Goal: Task Accomplishment & Management: Manage account settings

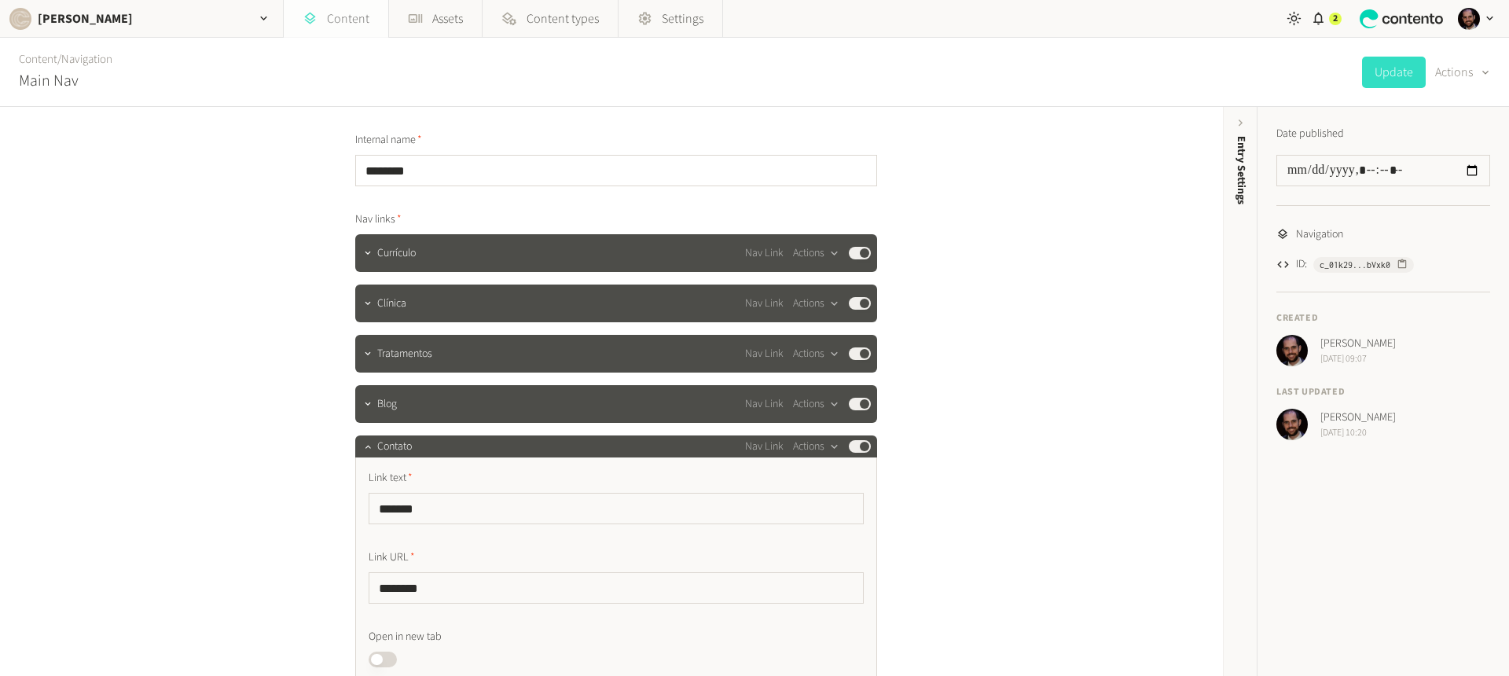
click at [334, 15] on link "Content" at bounding box center [336, 19] width 105 height 38
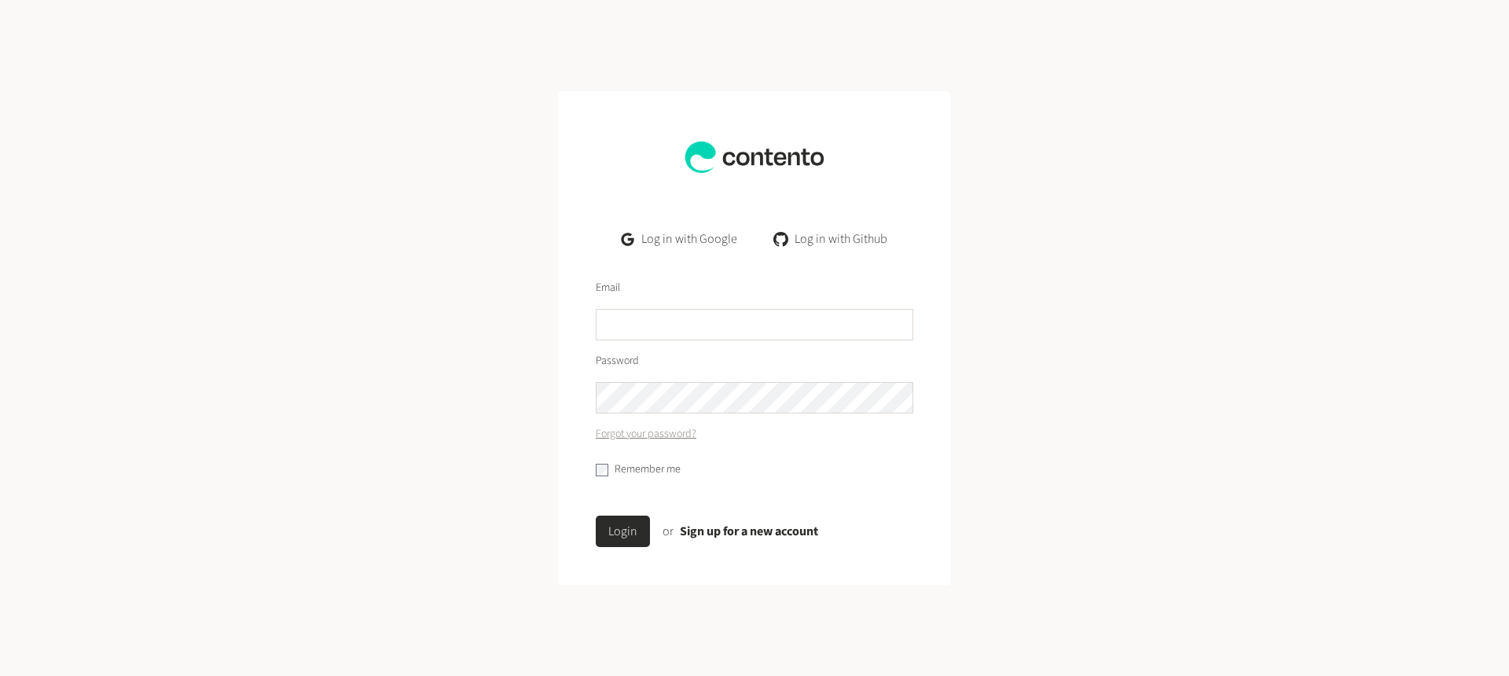
click at [699, 341] on form "Email Password Forgot your password? Remember me Login or Sign up for a new acc…" at bounding box center [754, 420] width 393 height 330
click at [702, 241] on link "Log in with Google" at bounding box center [679, 238] width 141 height 31
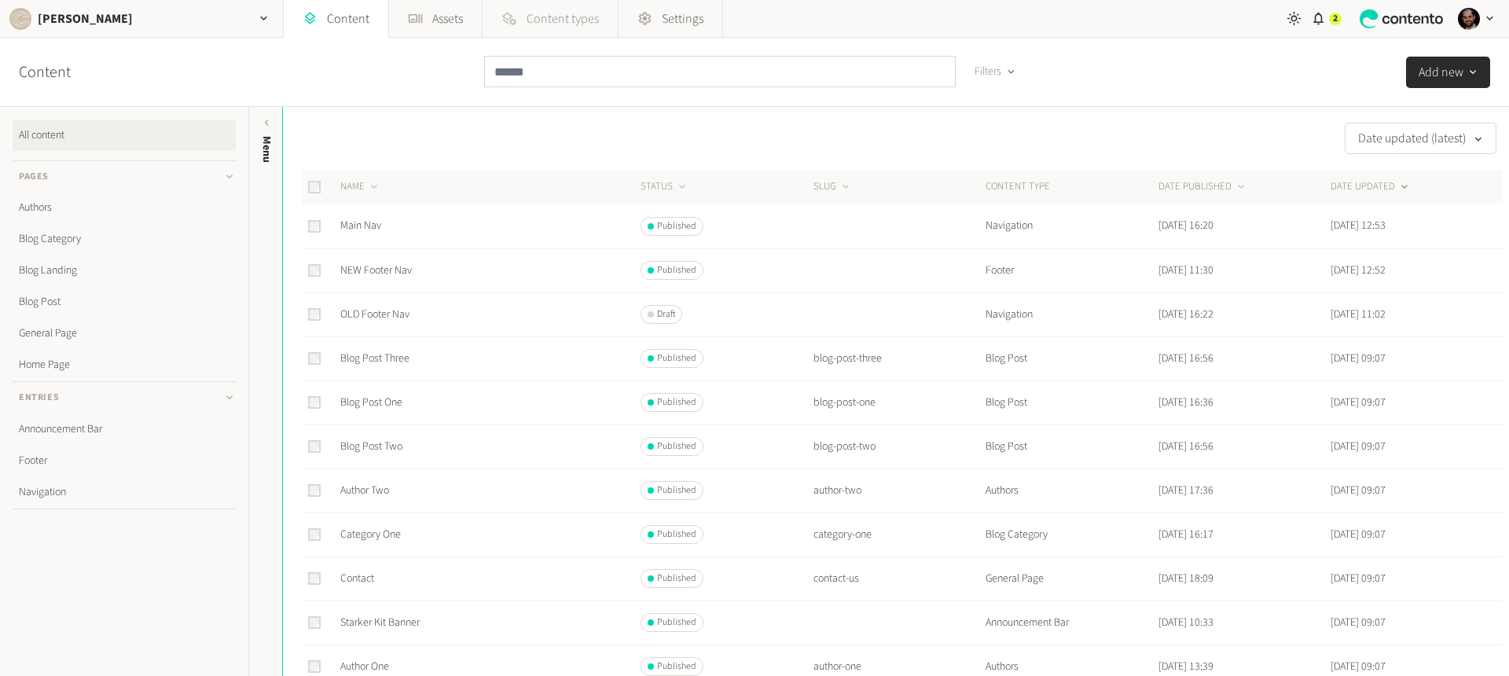
click at [527, 25] on span "Content types" at bounding box center [562, 18] width 72 height 19
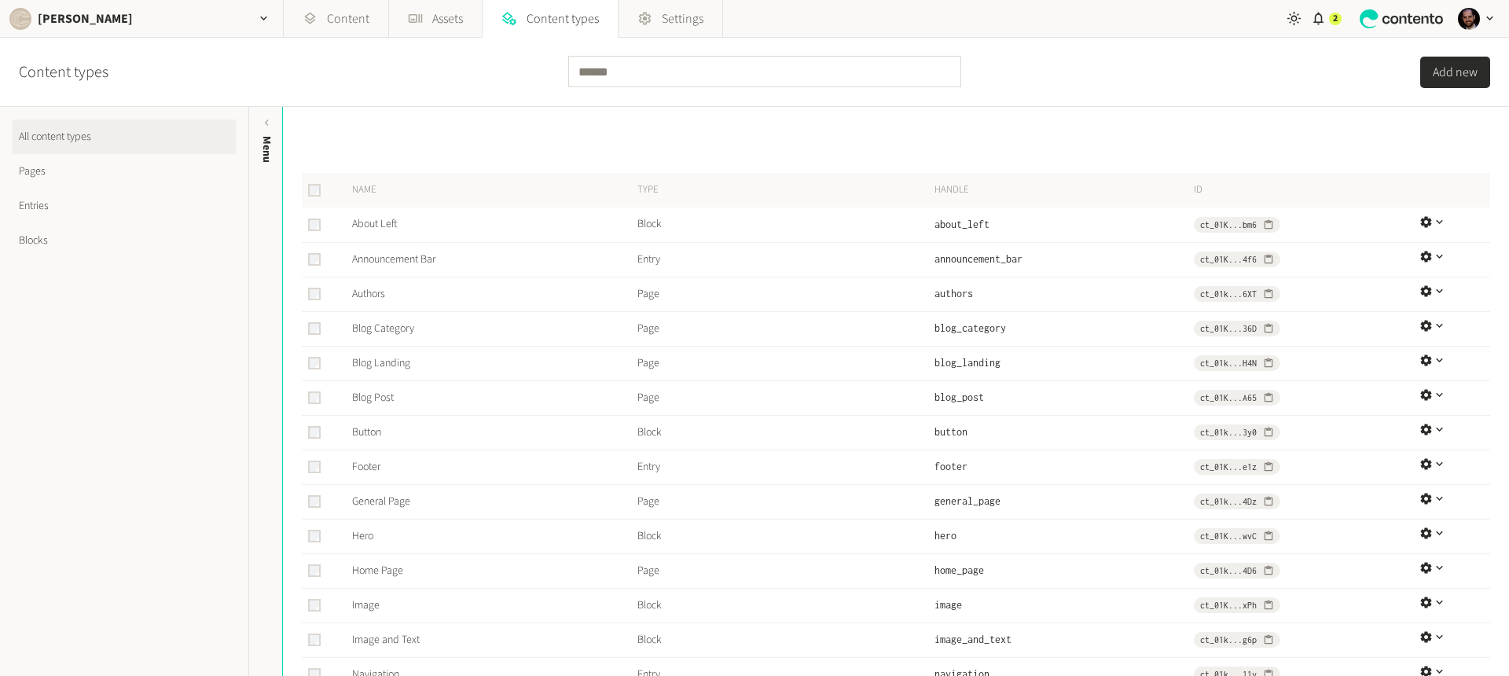
scroll to position [3, 0]
click at [61, 178] on link "Pages" at bounding box center [124, 171] width 223 height 35
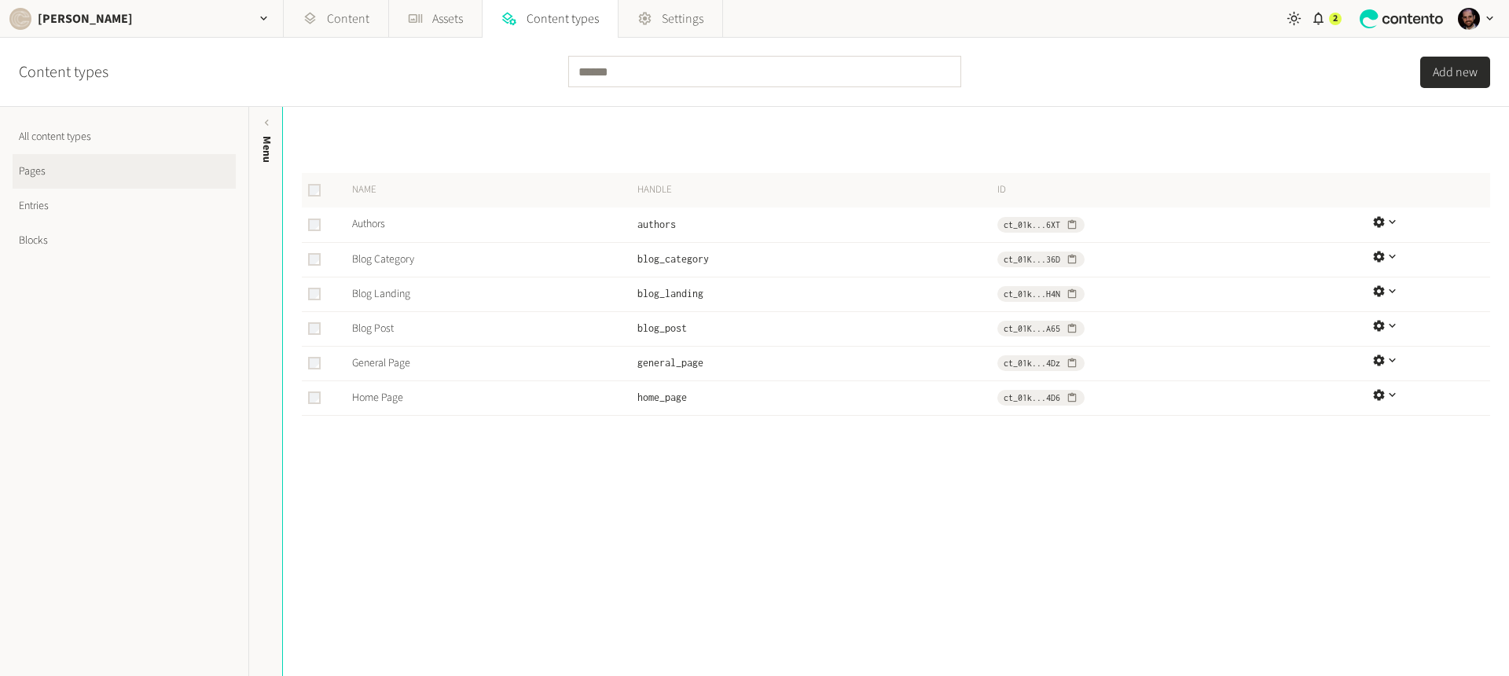
click at [35, 203] on link "Entries" at bounding box center [124, 206] width 223 height 35
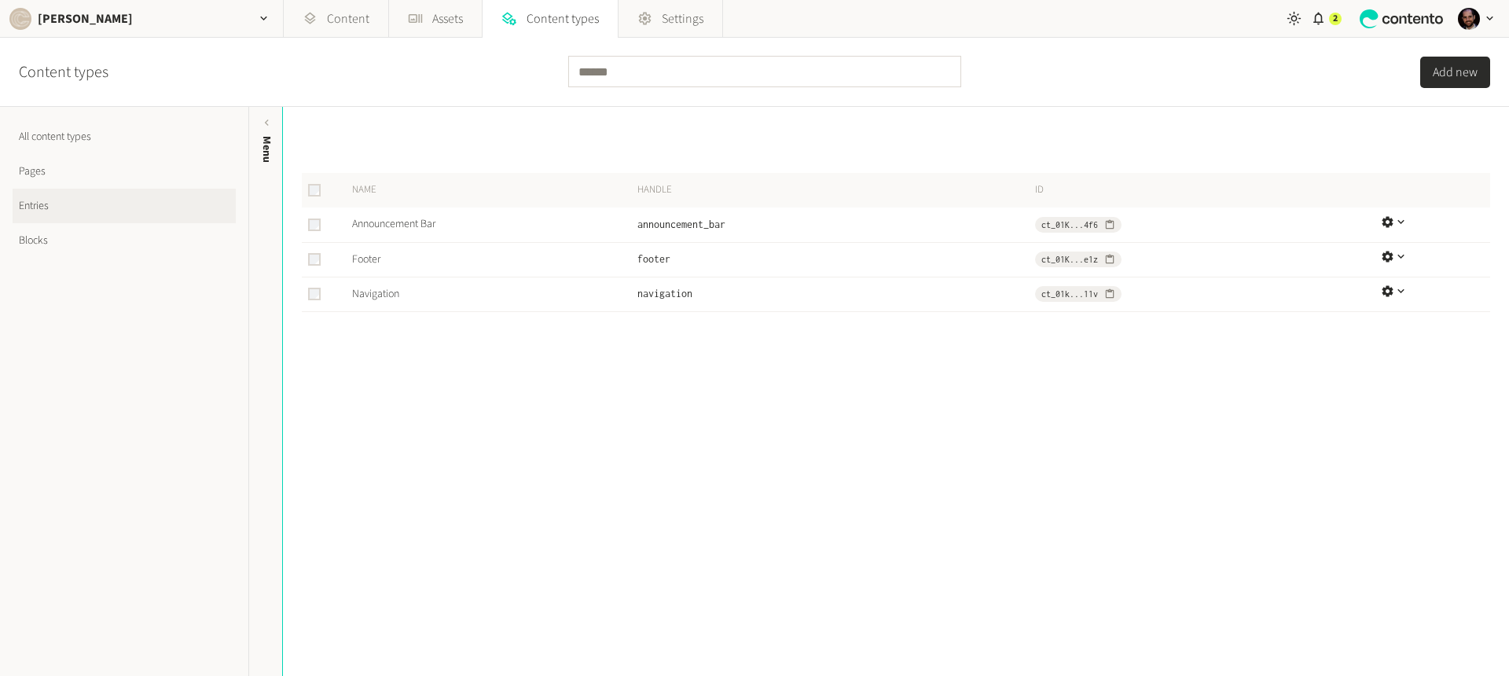
click at [46, 244] on link "Blocks" at bounding box center [124, 240] width 223 height 35
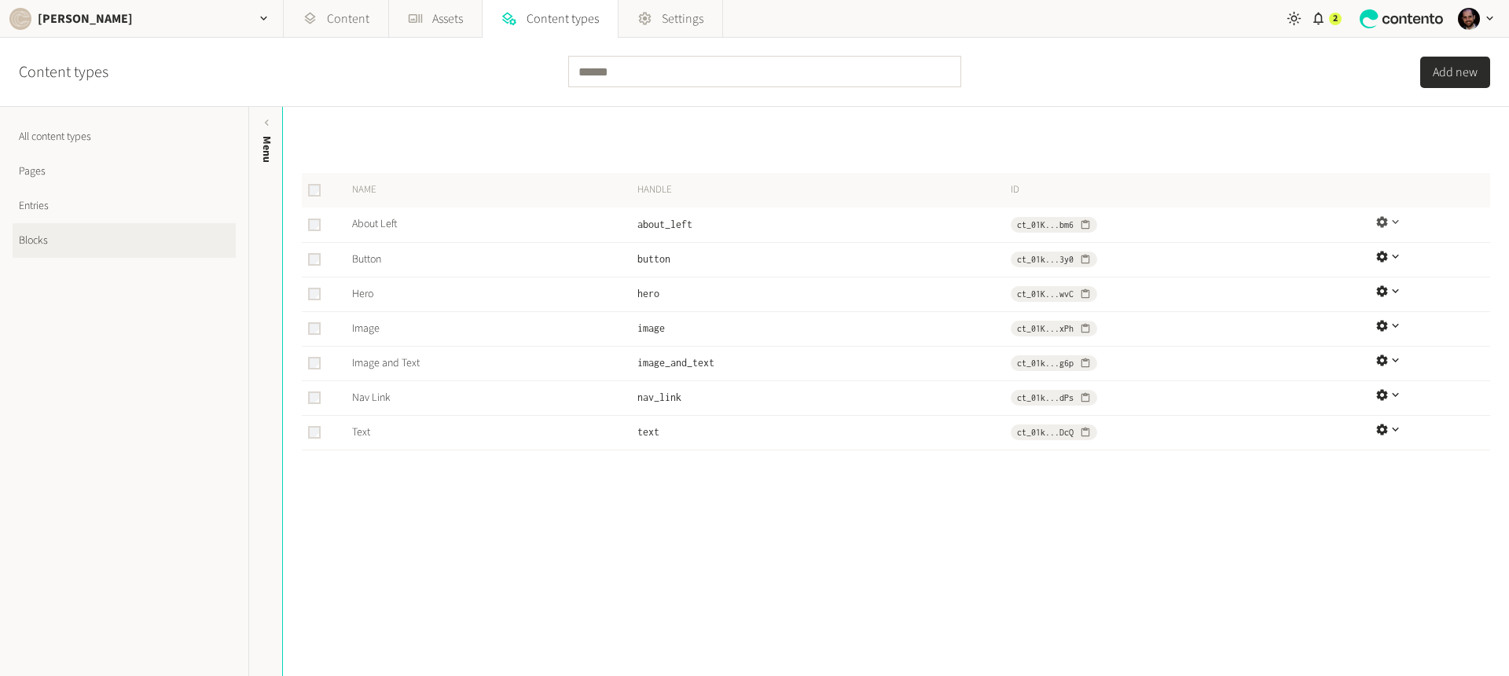
click at [1378, 222] on icon "button" at bounding box center [1381, 221] width 13 height 13
click at [1396, 310] on button "Delete" at bounding box center [1410, 317] width 85 height 29
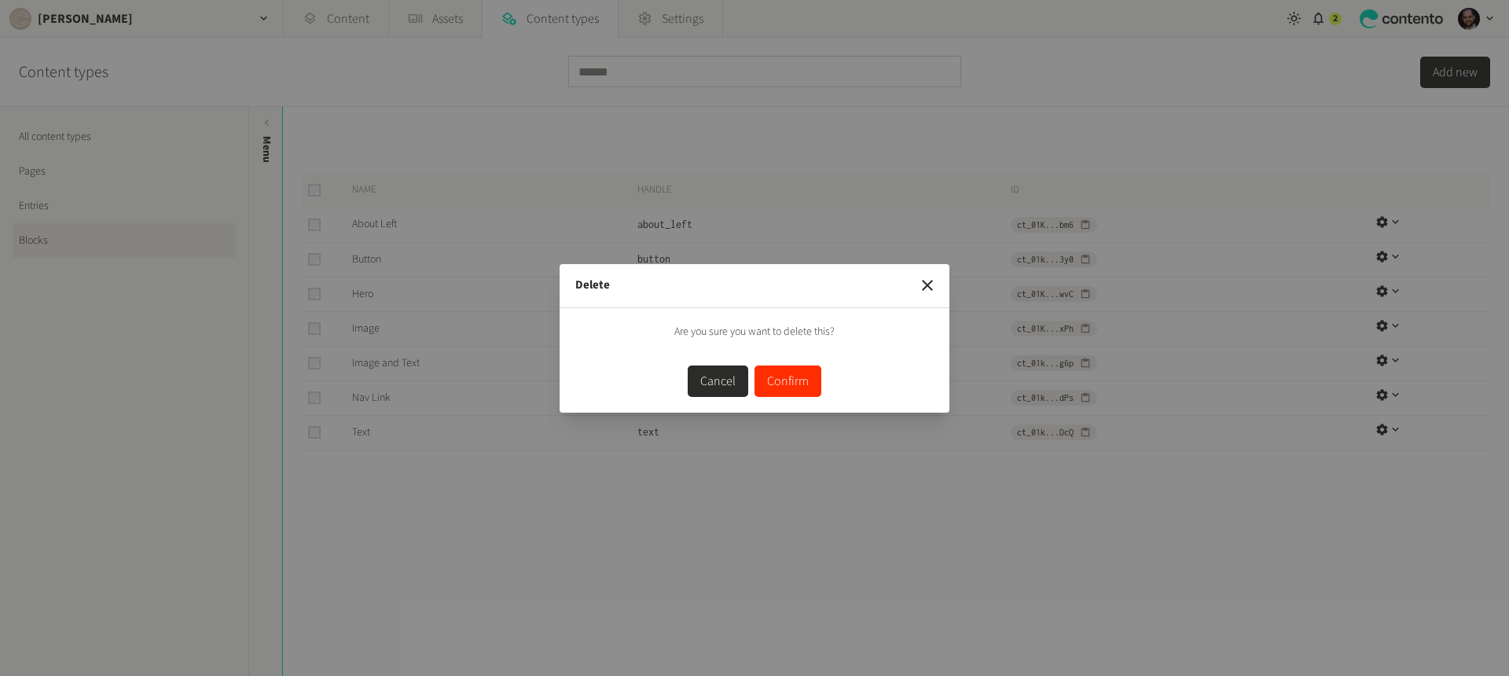
click at [791, 379] on button "Confirm" at bounding box center [787, 380] width 67 height 31
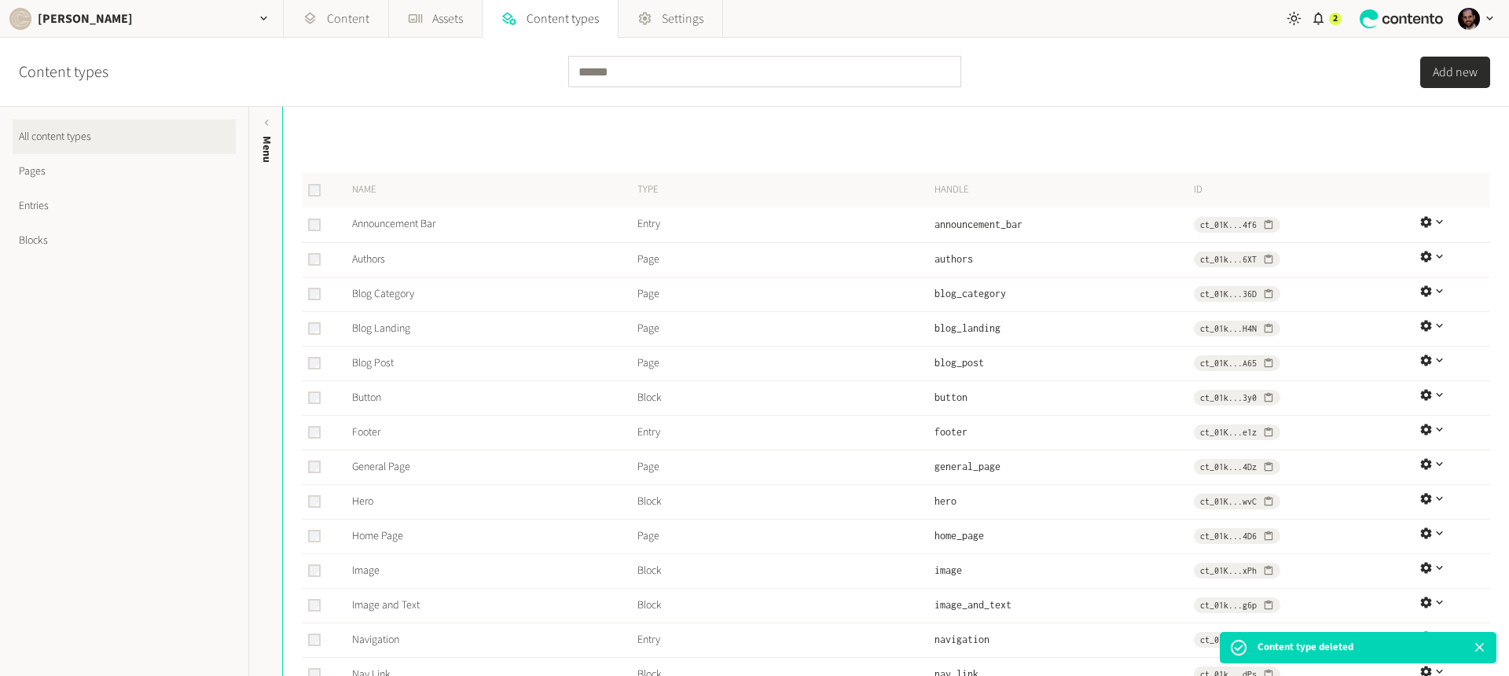
click at [53, 239] on link "Blocks" at bounding box center [124, 240] width 223 height 35
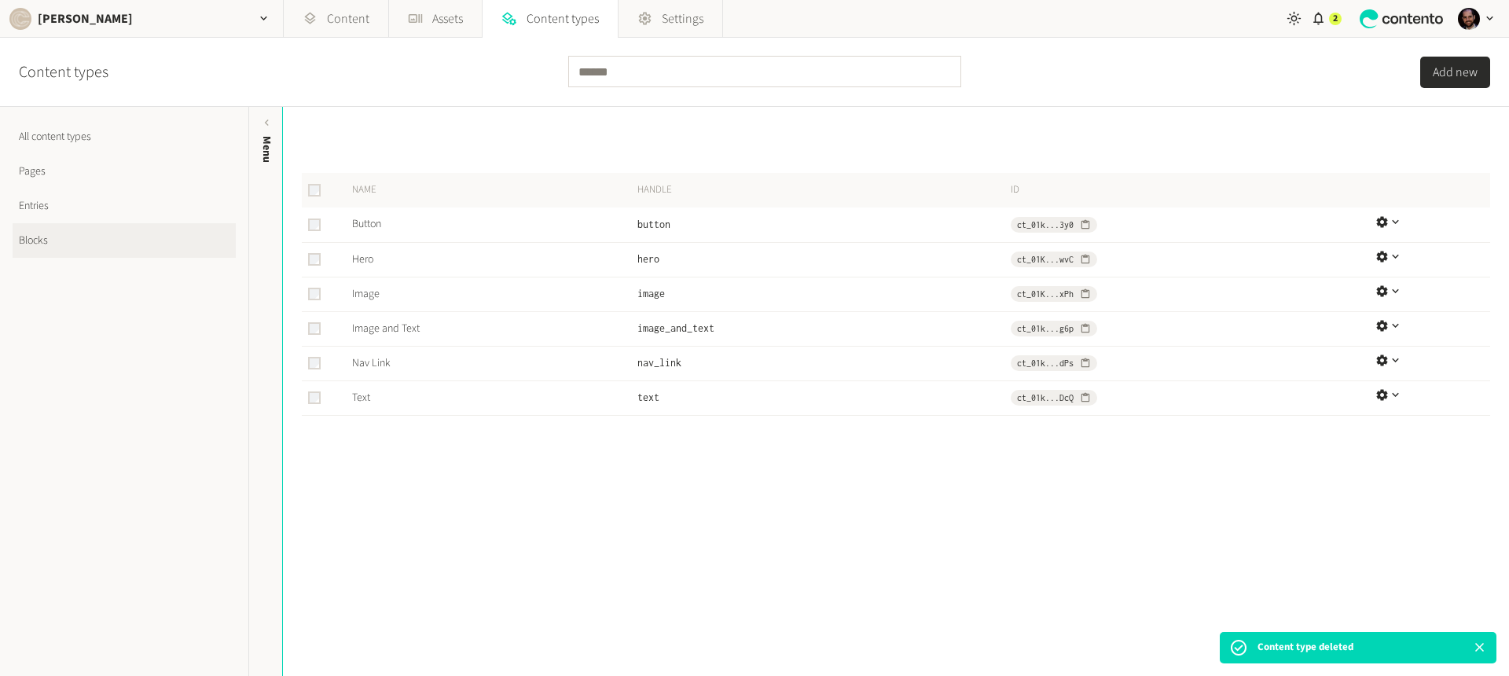
click at [1451, 74] on button "Add new" at bounding box center [1455, 72] width 70 height 31
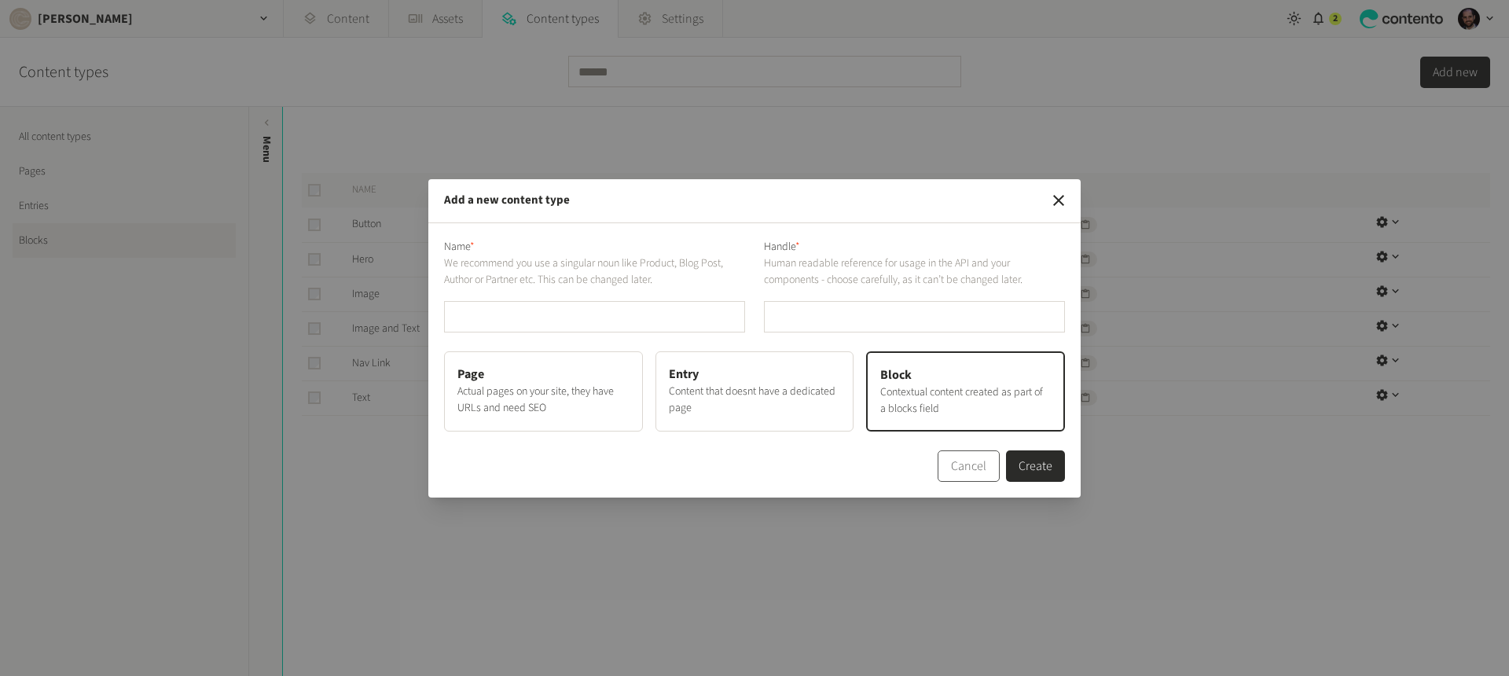
click at [983, 469] on button "Cancel" at bounding box center [968, 465] width 62 height 31
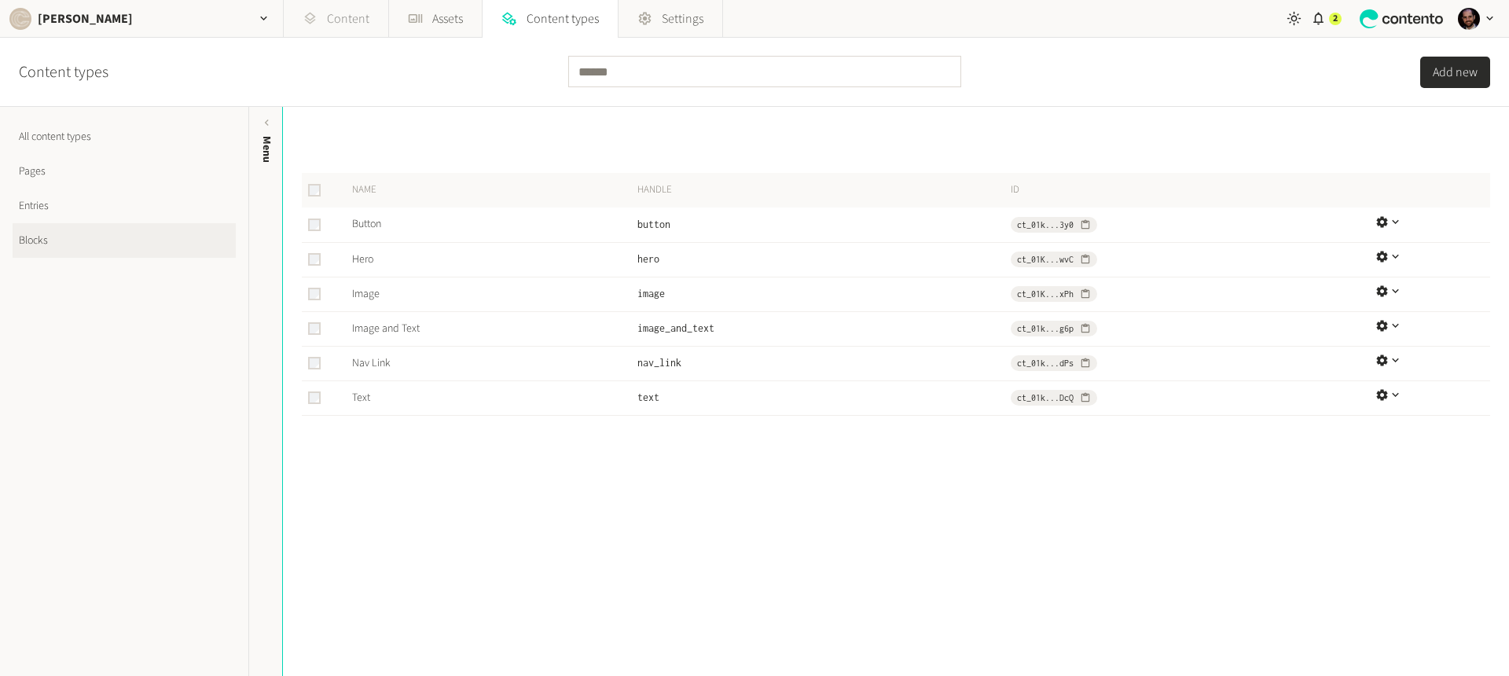
click at [356, 20] on link "Content" at bounding box center [336, 19] width 105 height 38
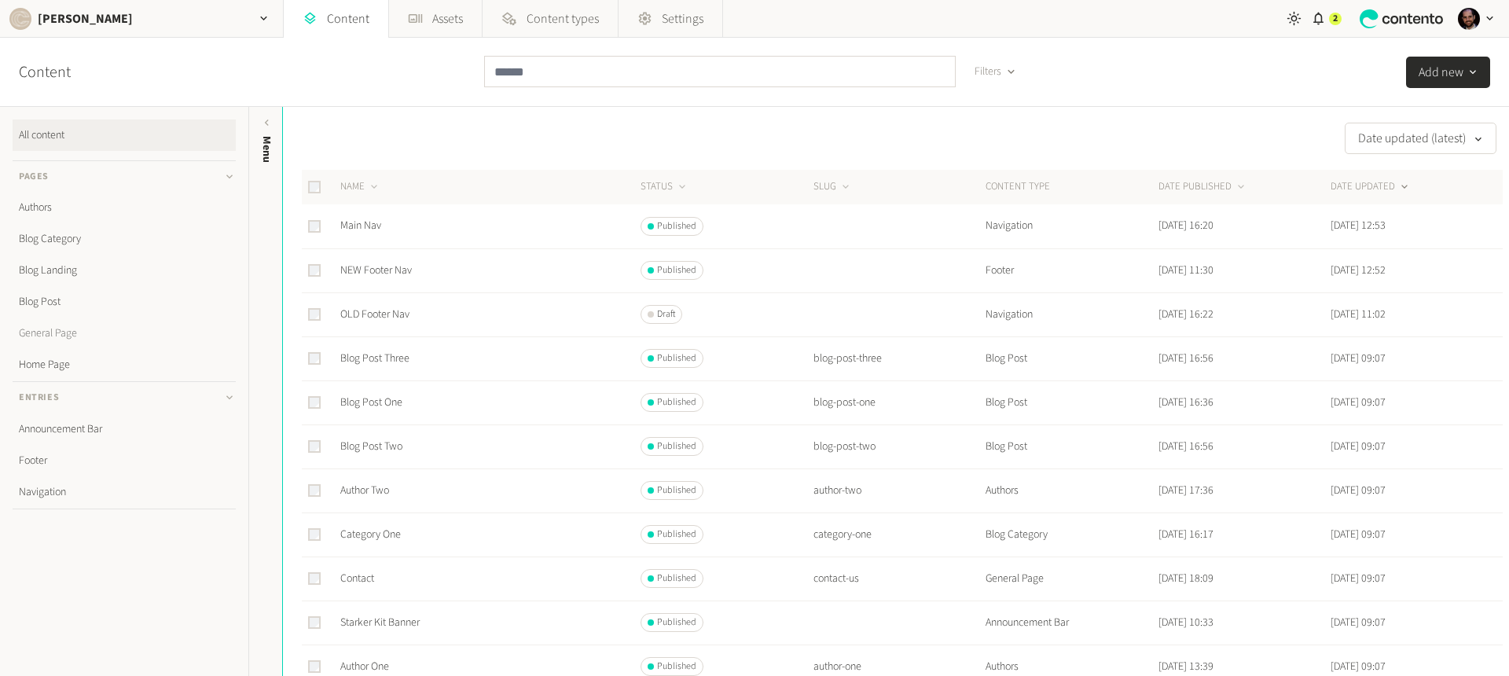
click at [58, 336] on link "General Page" at bounding box center [124, 332] width 223 height 31
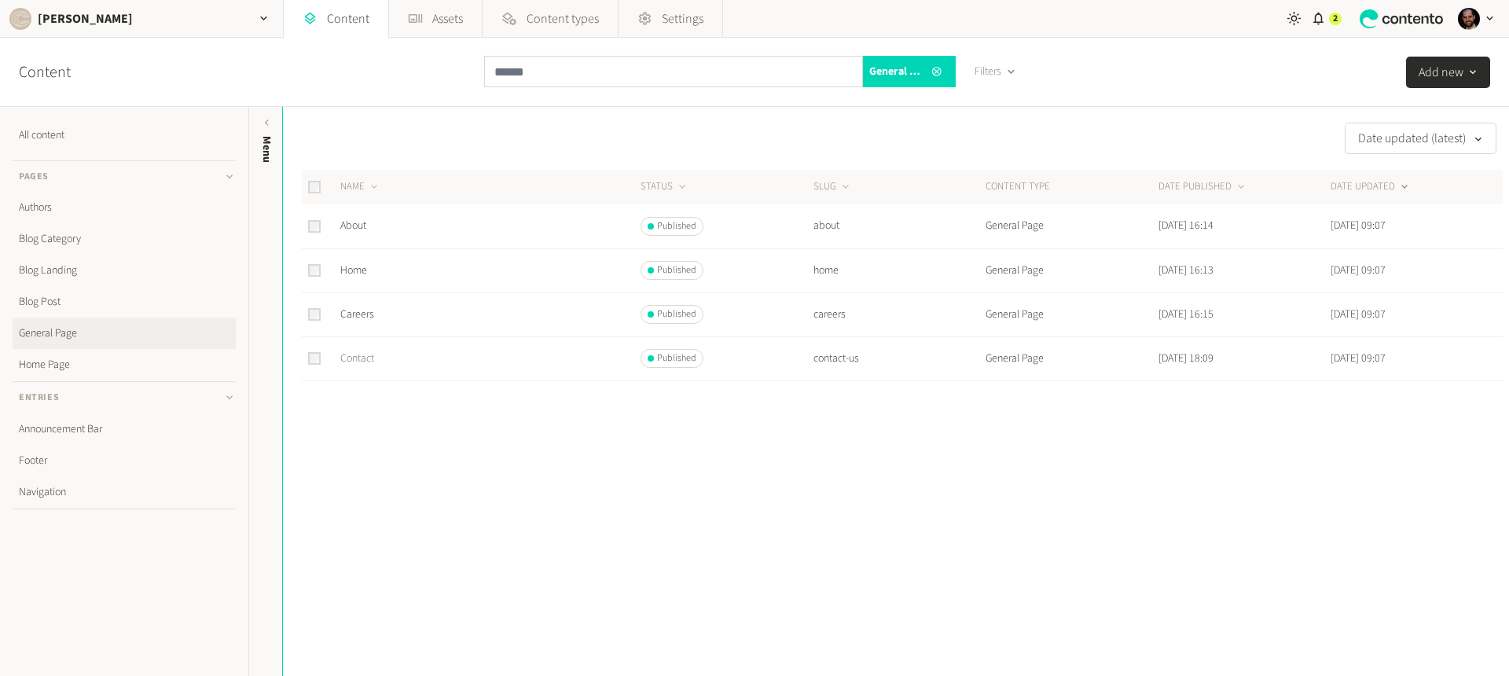
click at [365, 362] on link "Contact" at bounding box center [357, 358] width 34 height 16
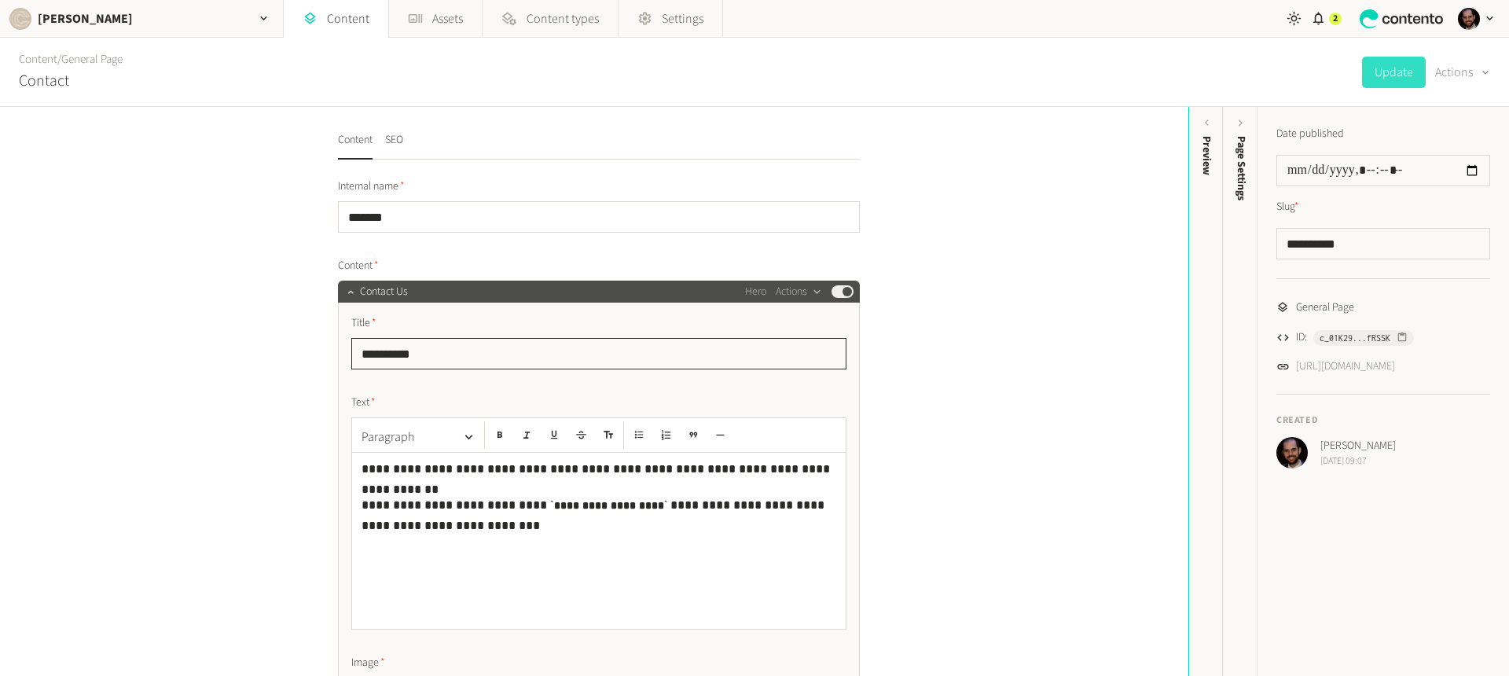
drag, startPoint x: 365, startPoint y: 348, endPoint x: 310, endPoint y: 355, distance: 54.7
click at [310, 355] on div "**********" at bounding box center [594, 391] width 1188 height 569
click at [247, 420] on div "**********" at bounding box center [594, 391] width 1188 height 569
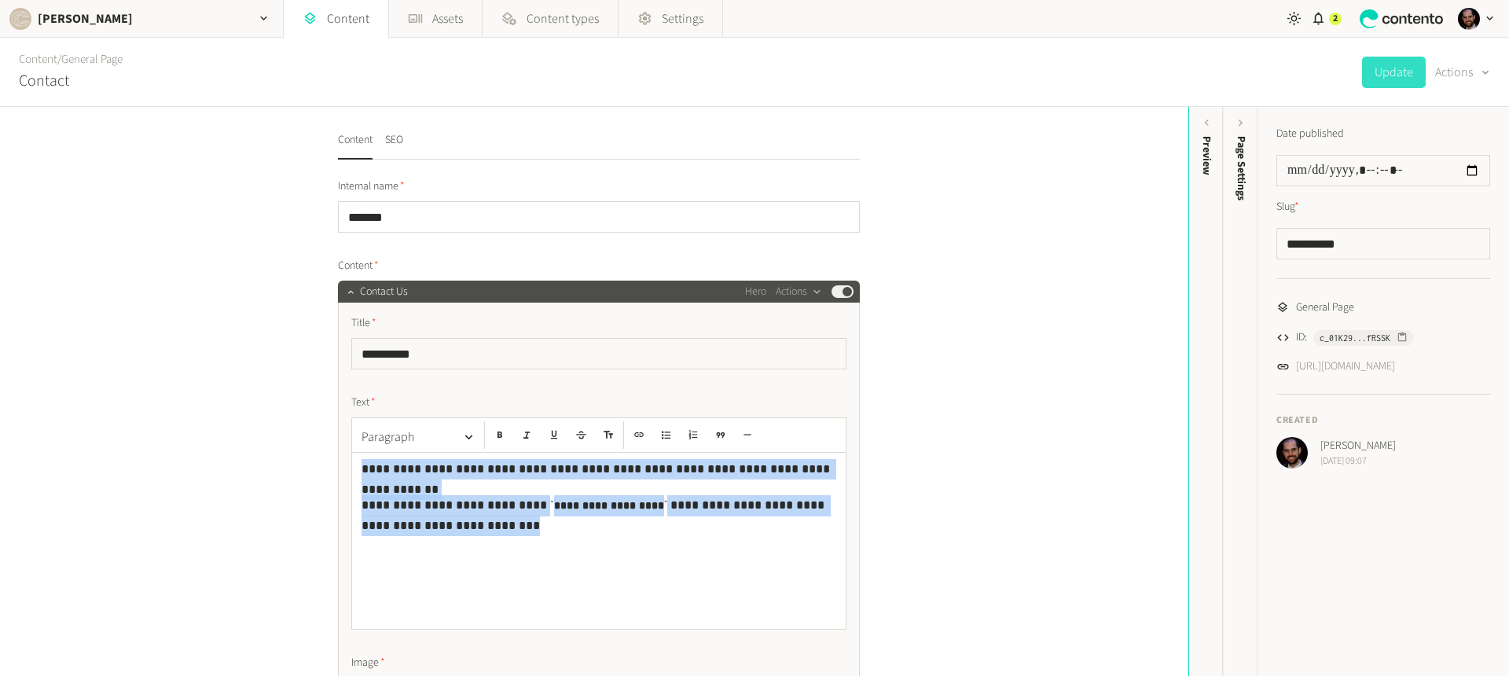
drag, startPoint x: 446, startPoint y: 540, endPoint x: 278, endPoint y: 437, distance: 197.2
click at [278, 435] on div "**********" at bounding box center [594, 391] width 1188 height 569
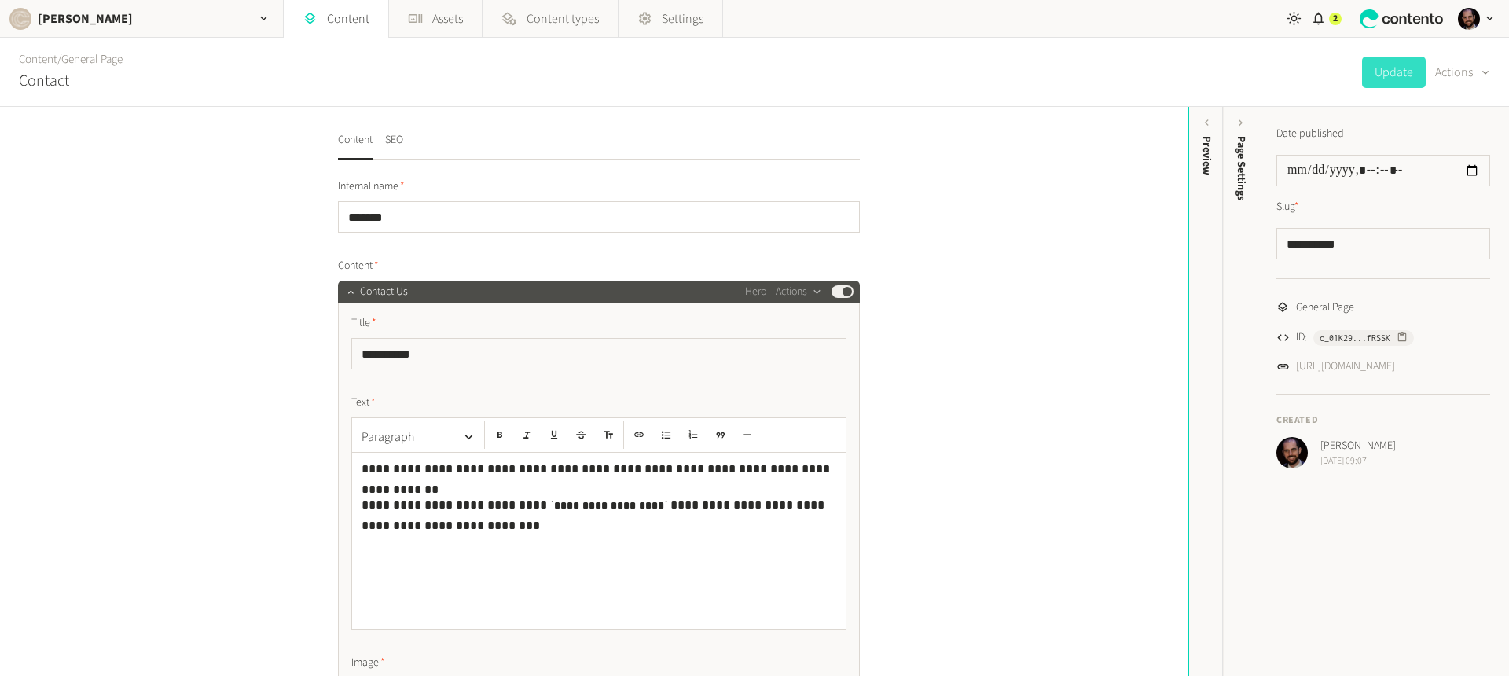
click at [252, 455] on div "**********" at bounding box center [594, 391] width 1188 height 569
click at [345, 301] on div at bounding box center [350, 292] width 19 height 22
click at [345, 297] on icon "button" at bounding box center [350, 291] width 11 height 11
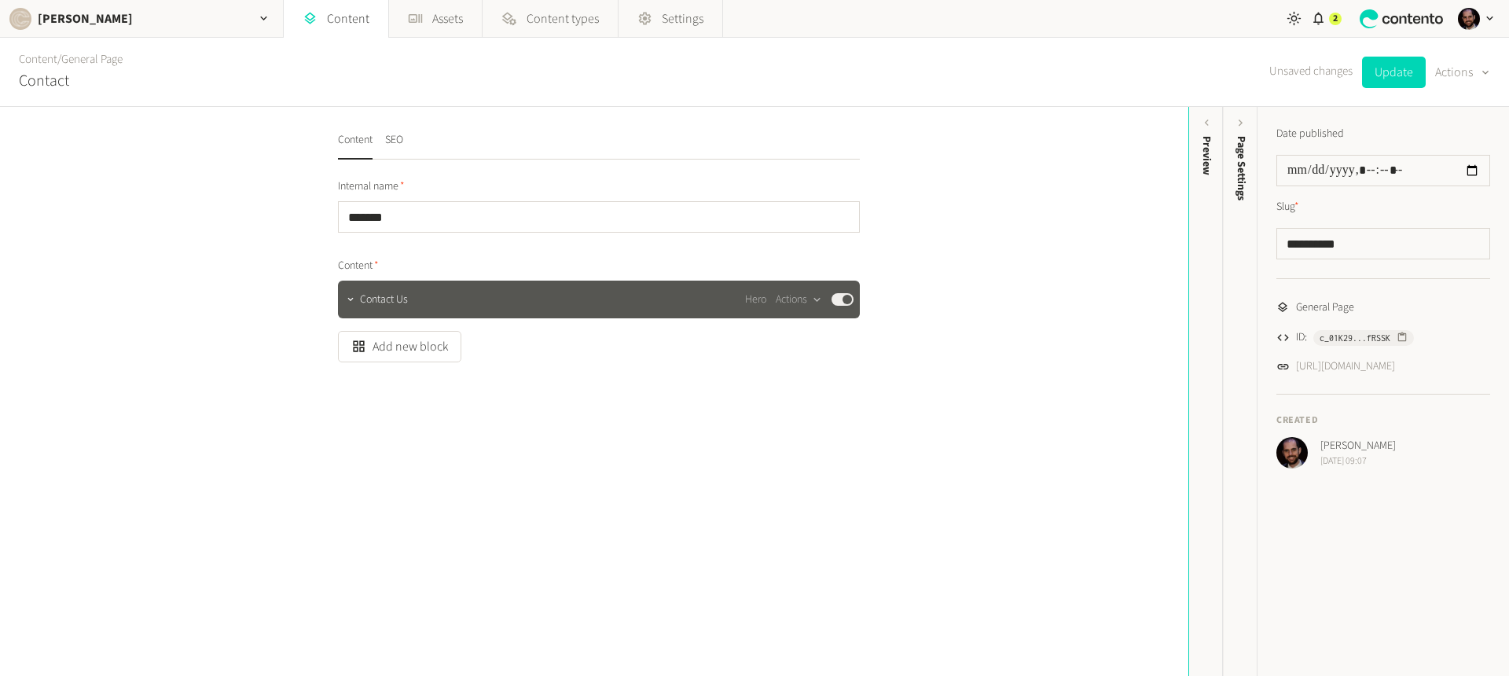
click at [405, 299] on div "Contact Us Hero Actions Published" at bounding box center [606, 299] width 493 height 19
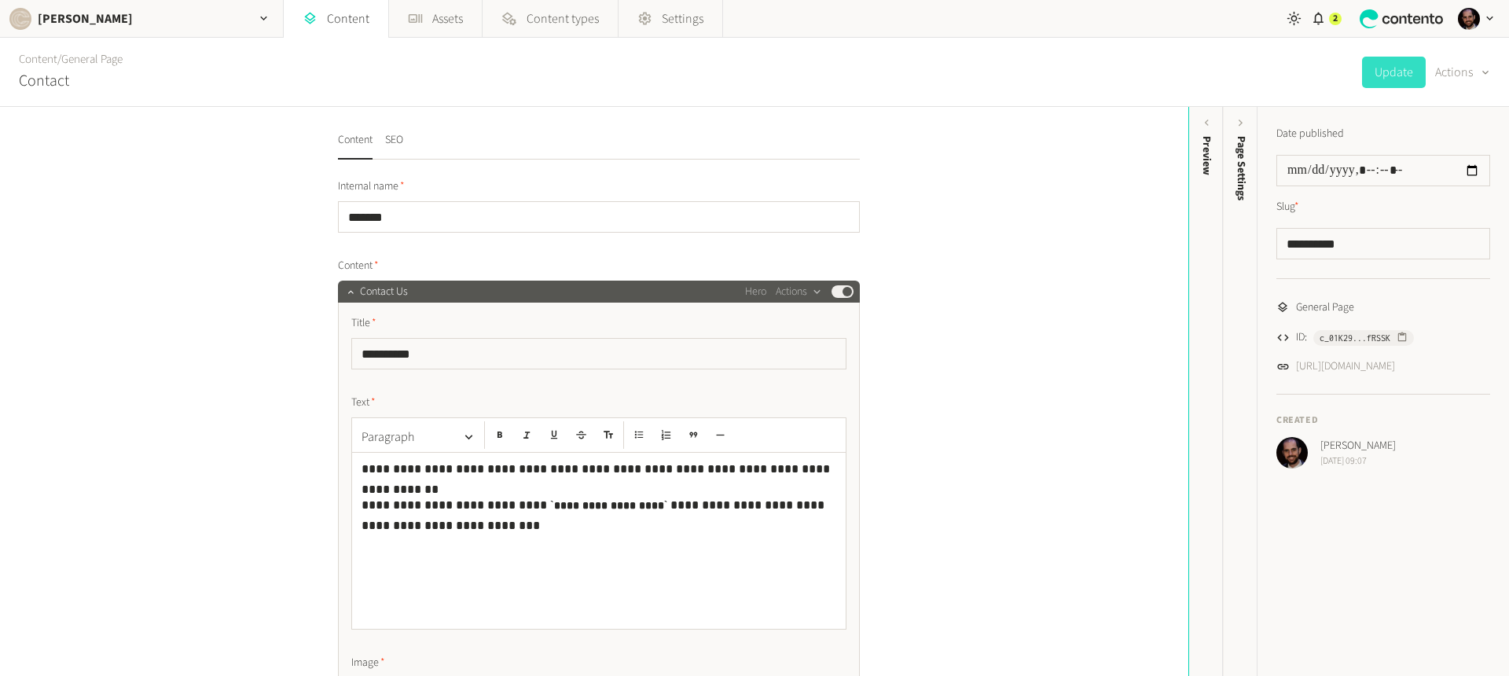
click at [380, 288] on span "Contact Us" at bounding box center [384, 292] width 48 height 17
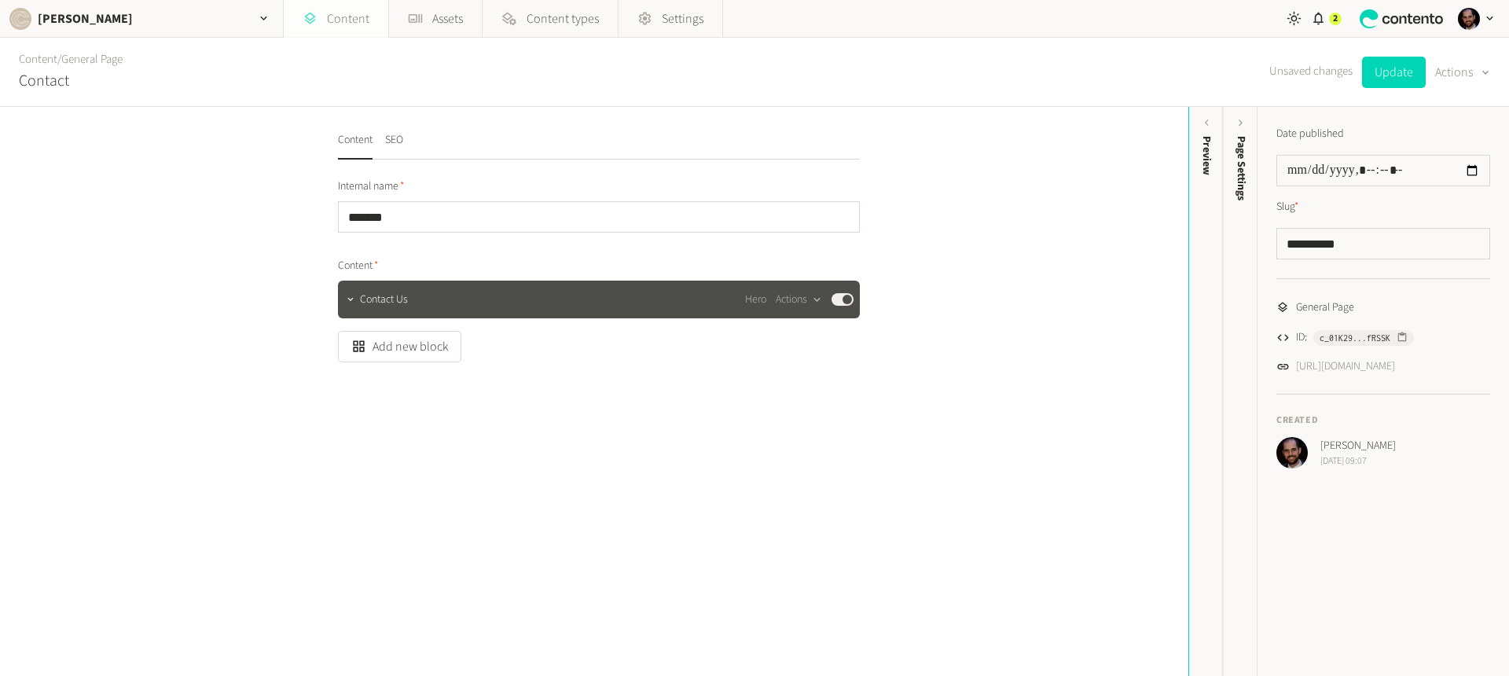
click at [352, 17] on link "Content" at bounding box center [336, 19] width 105 height 38
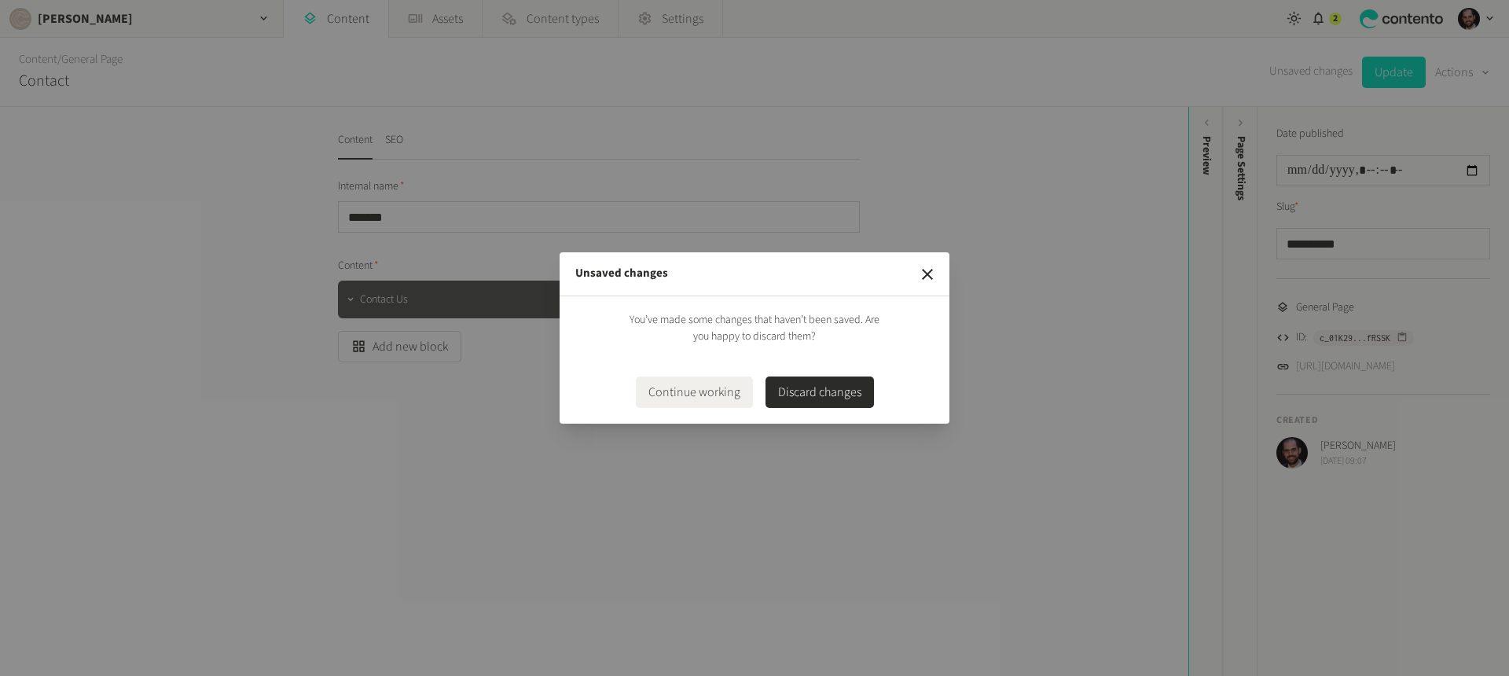
click at [787, 394] on button "Discard changes" at bounding box center [819, 391] width 108 height 31
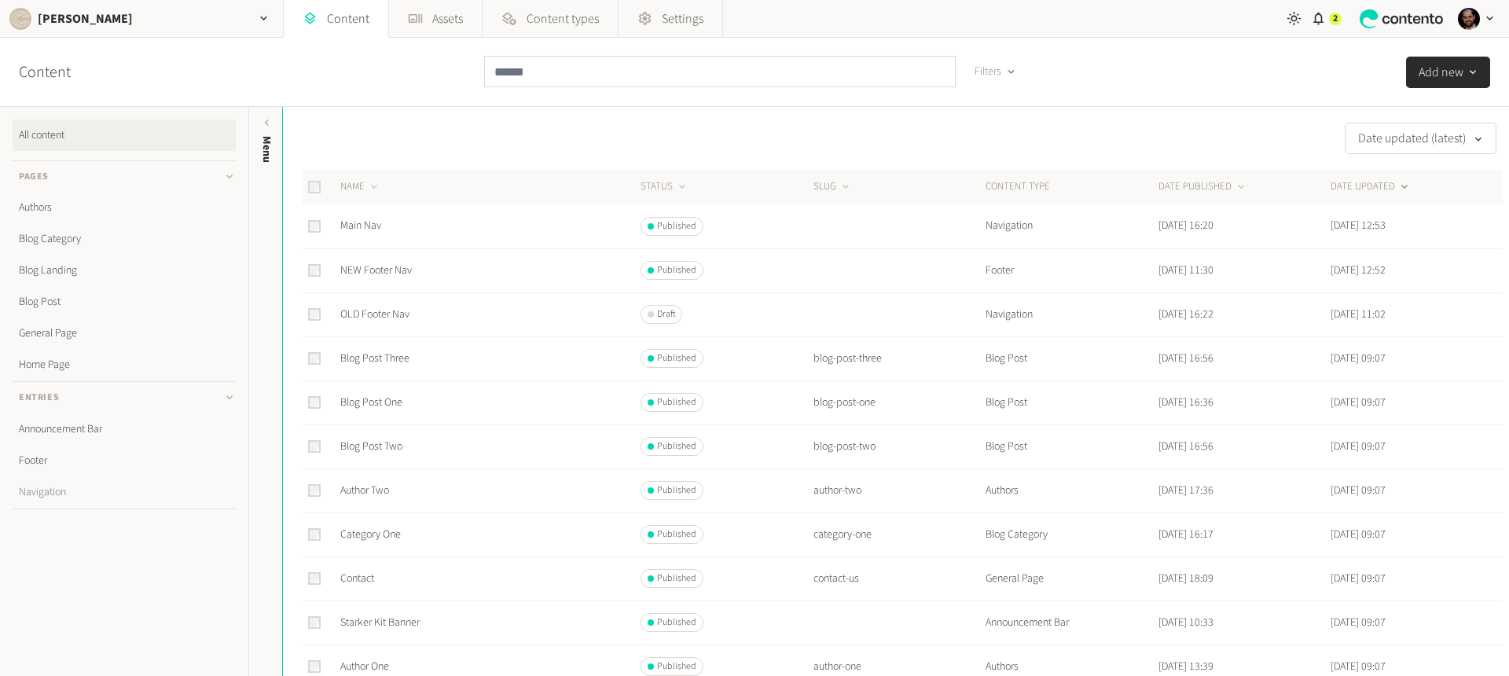
click at [48, 491] on link "Navigation" at bounding box center [124, 491] width 223 height 31
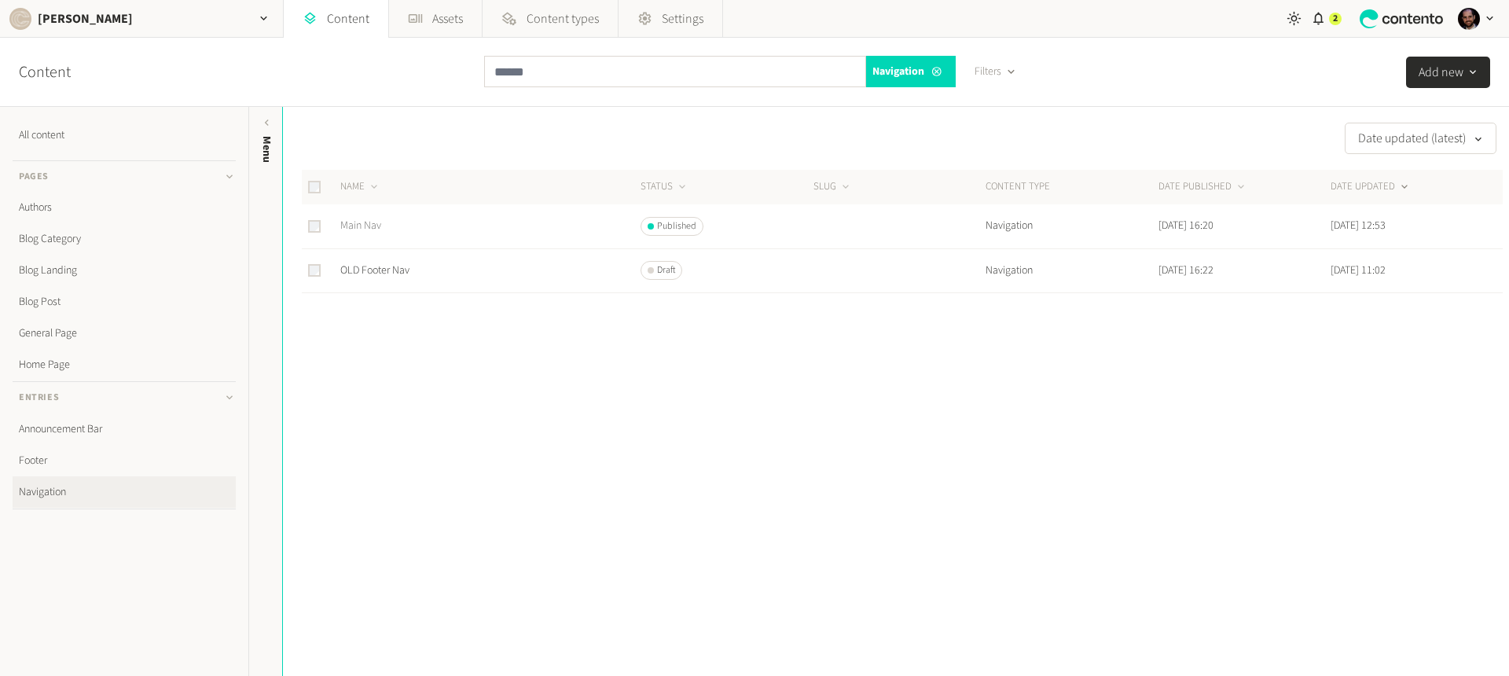
click at [362, 227] on link "Main Nav" at bounding box center [360, 226] width 41 height 16
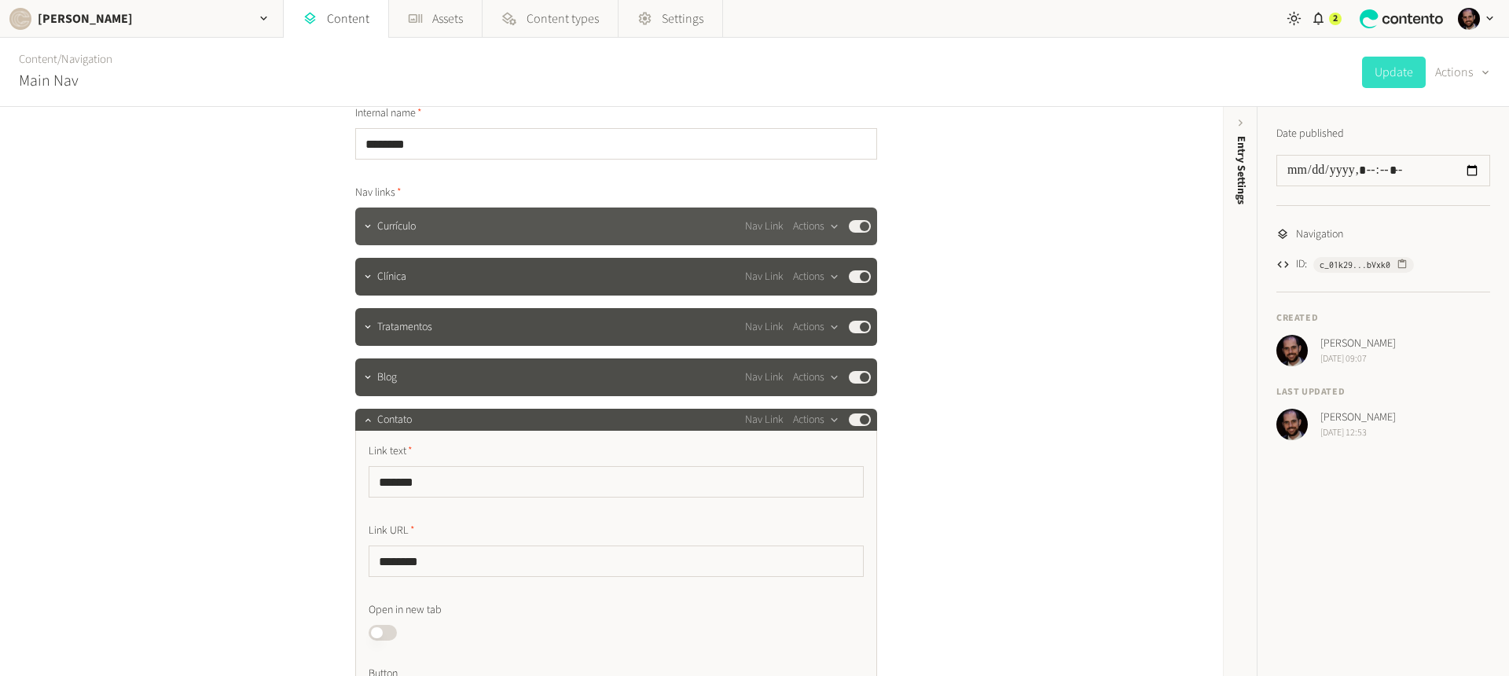
scroll to position [28, 0]
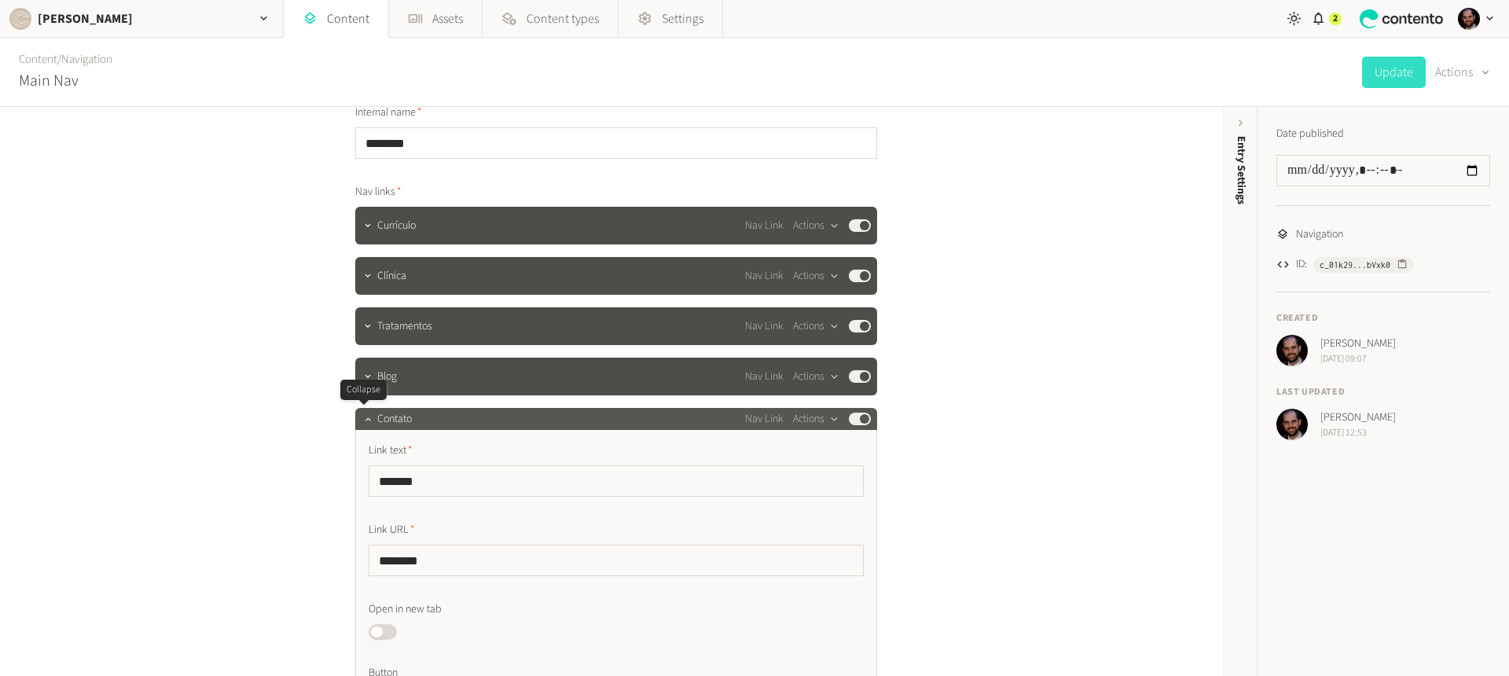
click at [370, 427] on div at bounding box center [367, 419] width 19 height 22
click at [365, 420] on icon "button" at bounding box center [368, 418] width 6 height 3
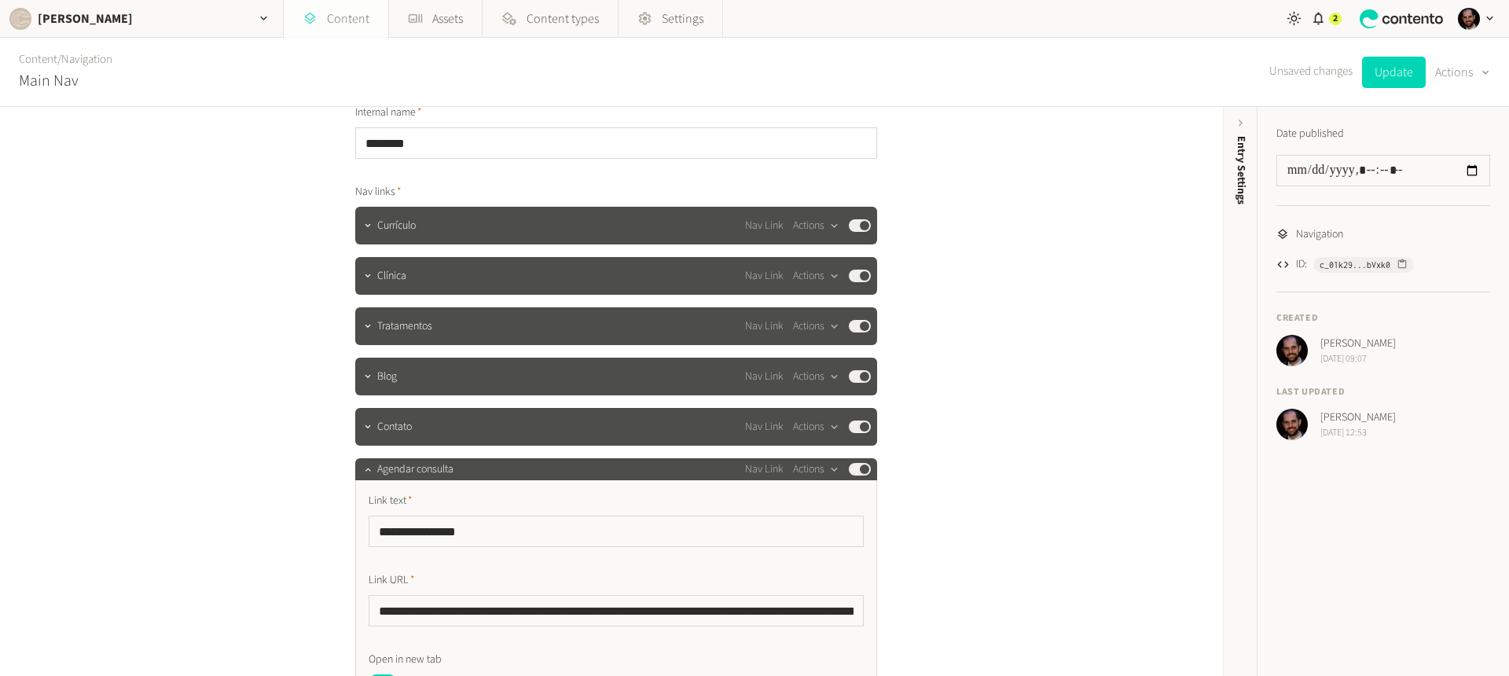
click at [335, 28] on link "Content" at bounding box center [336, 19] width 105 height 38
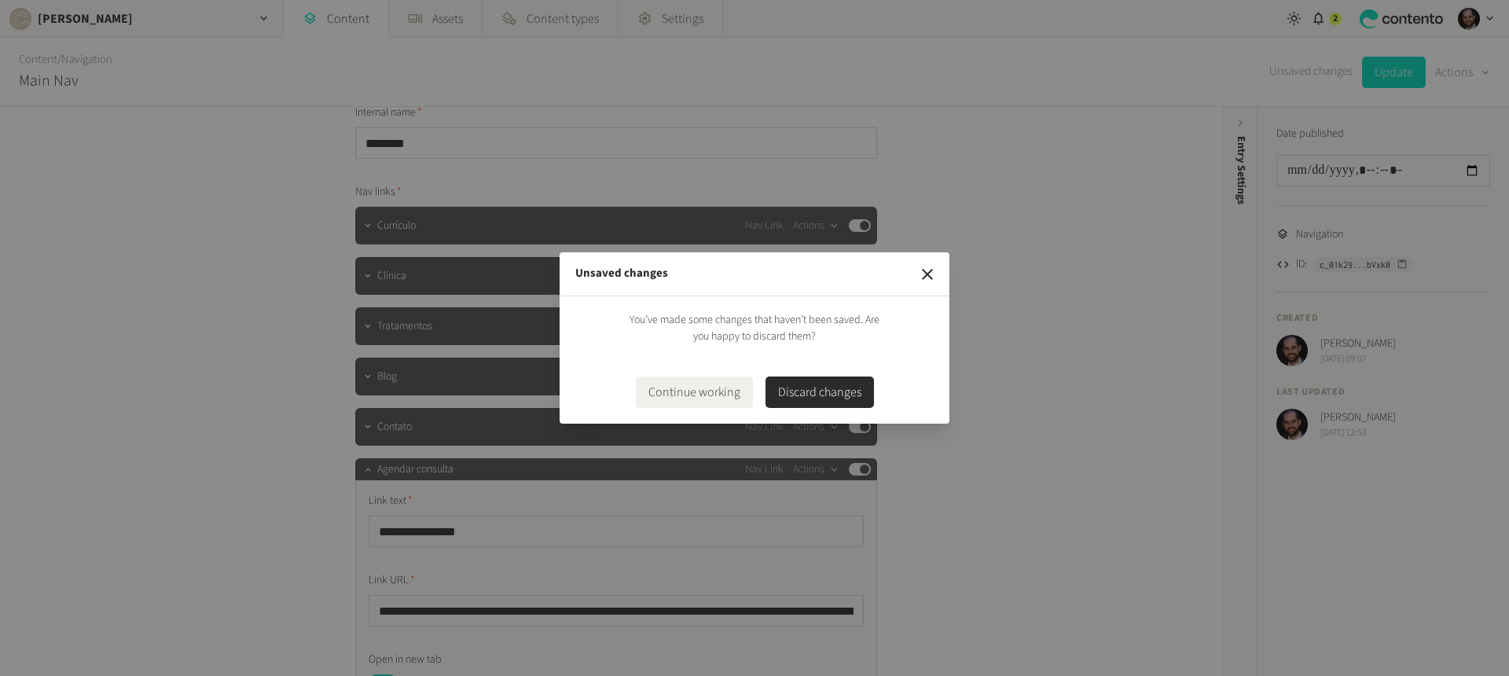
click at [860, 390] on button "Discard changes" at bounding box center [819, 391] width 108 height 31
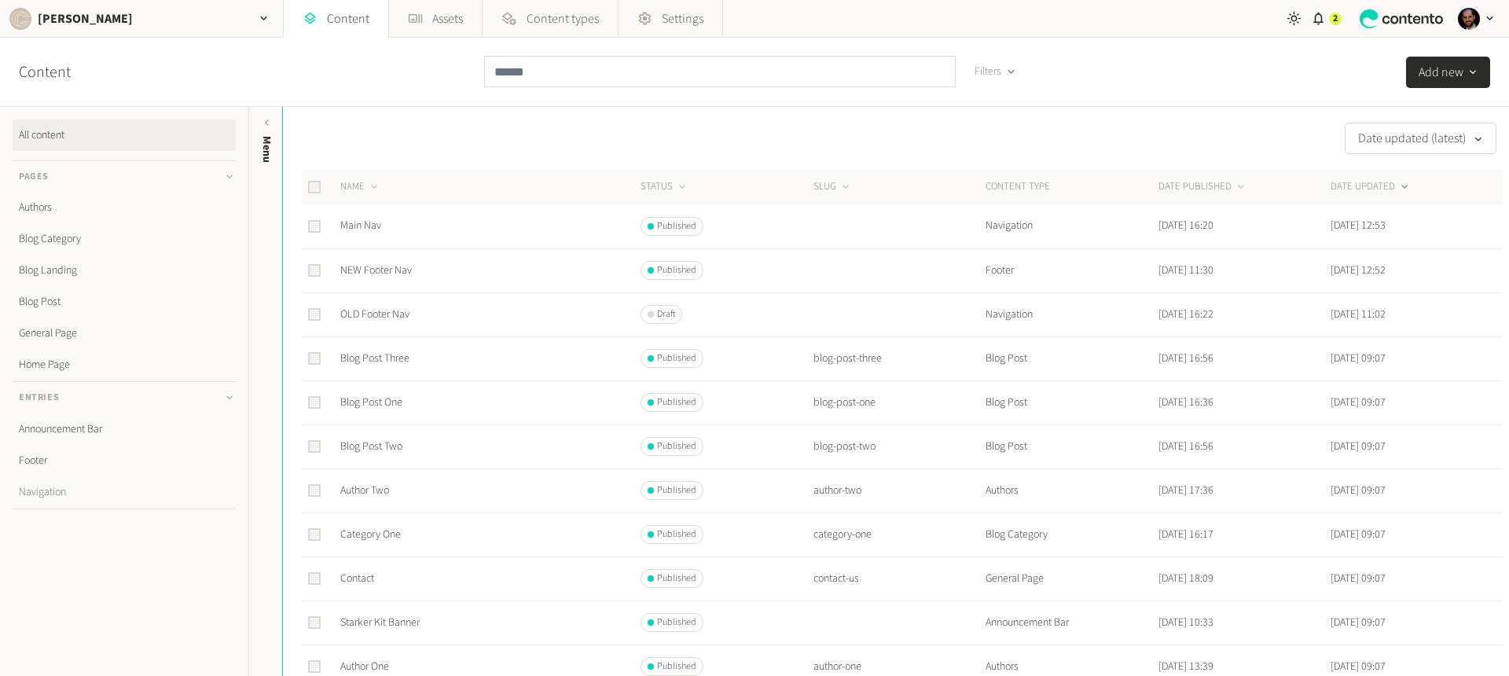
click at [53, 492] on link "Navigation" at bounding box center [124, 491] width 223 height 31
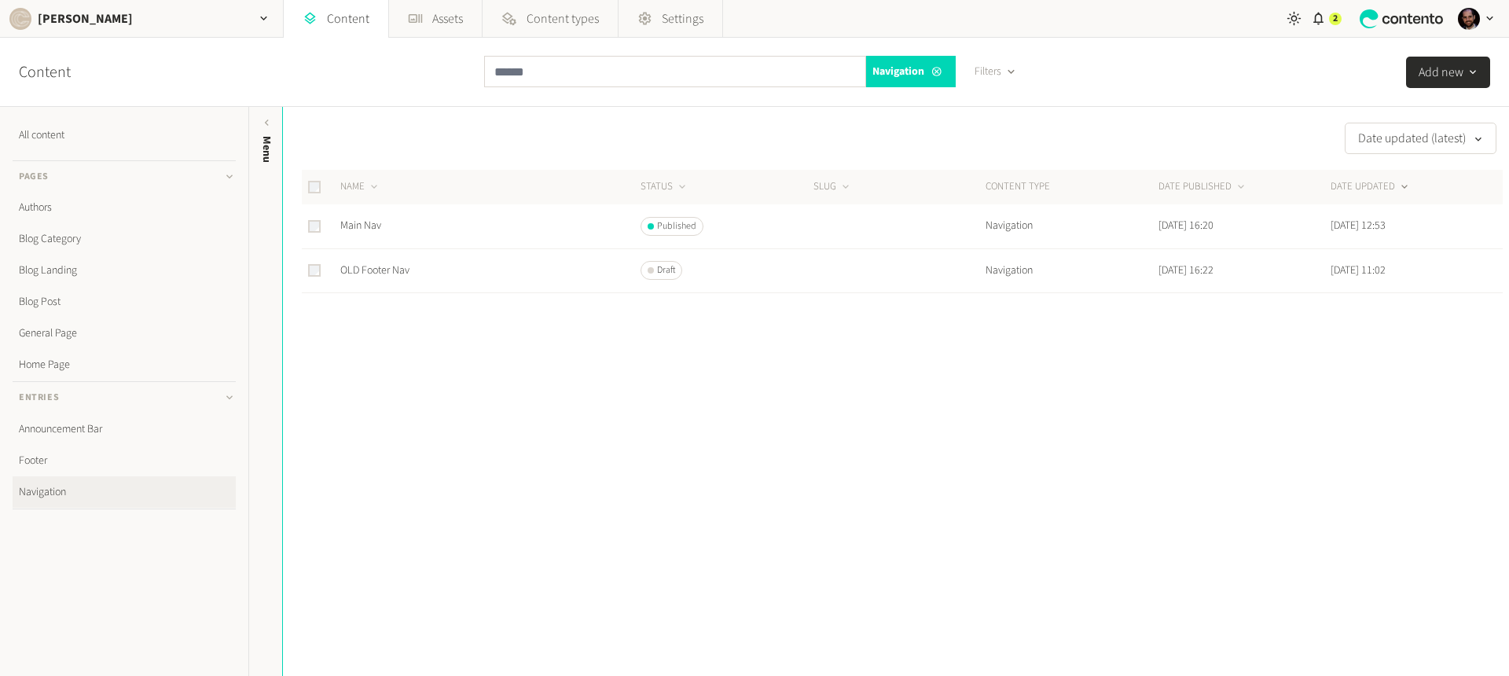
click at [88, 400] on h3 "Entries" at bounding box center [124, 397] width 223 height 31
click at [69, 432] on ul "All content Pages Authors Blog Category Blog Landing Blog Post General Page Hom…" at bounding box center [124, 304] width 223 height 370
click at [89, 393] on h3 "Entries" at bounding box center [124, 397] width 223 height 31
click at [72, 431] on link "Announcement Bar" at bounding box center [124, 428] width 223 height 31
click at [389, 222] on link "Starker Kit Banner" at bounding box center [379, 226] width 79 height 16
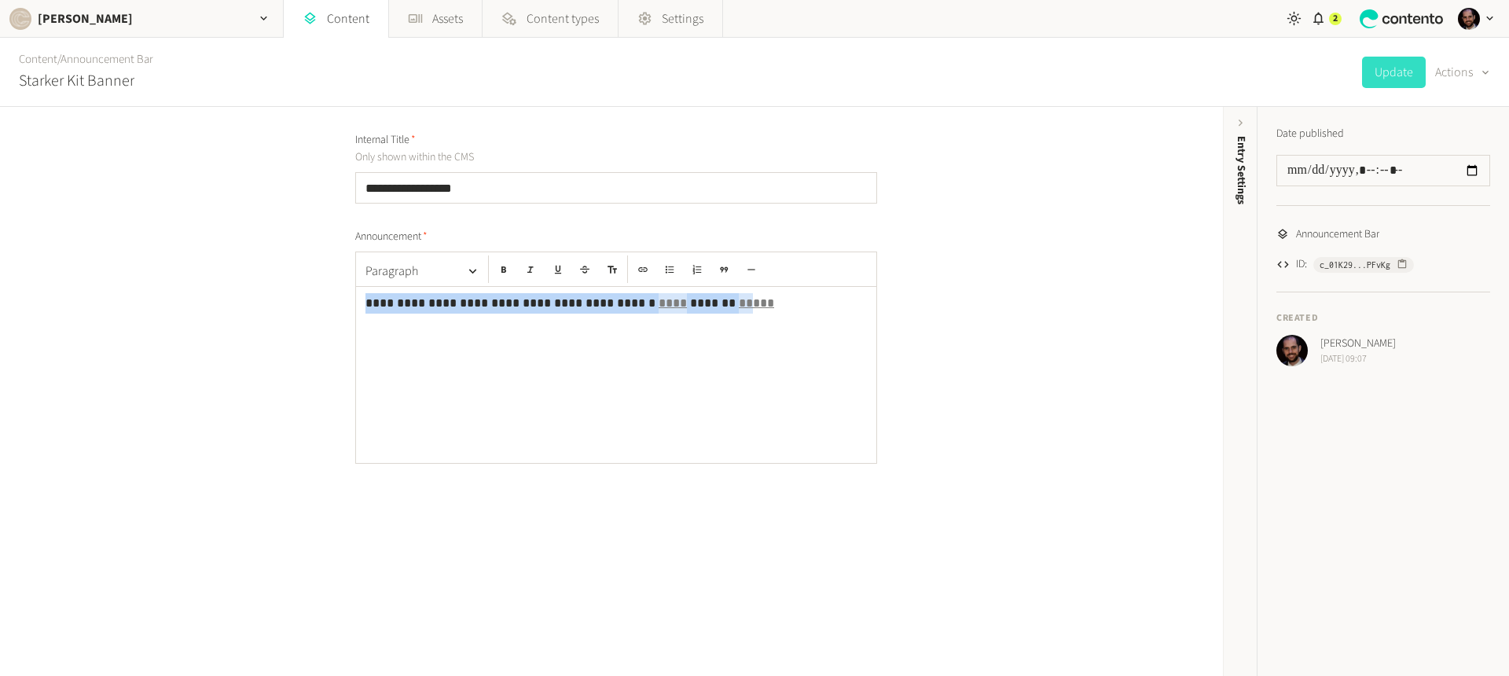
drag, startPoint x: 363, startPoint y: 300, endPoint x: 667, endPoint y: 300, distance: 304.1
click at [667, 300] on p "**********" at bounding box center [615, 303] width 501 height 20
click at [361, 20] on link "Content" at bounding box center [336, 19] width 105 height 38
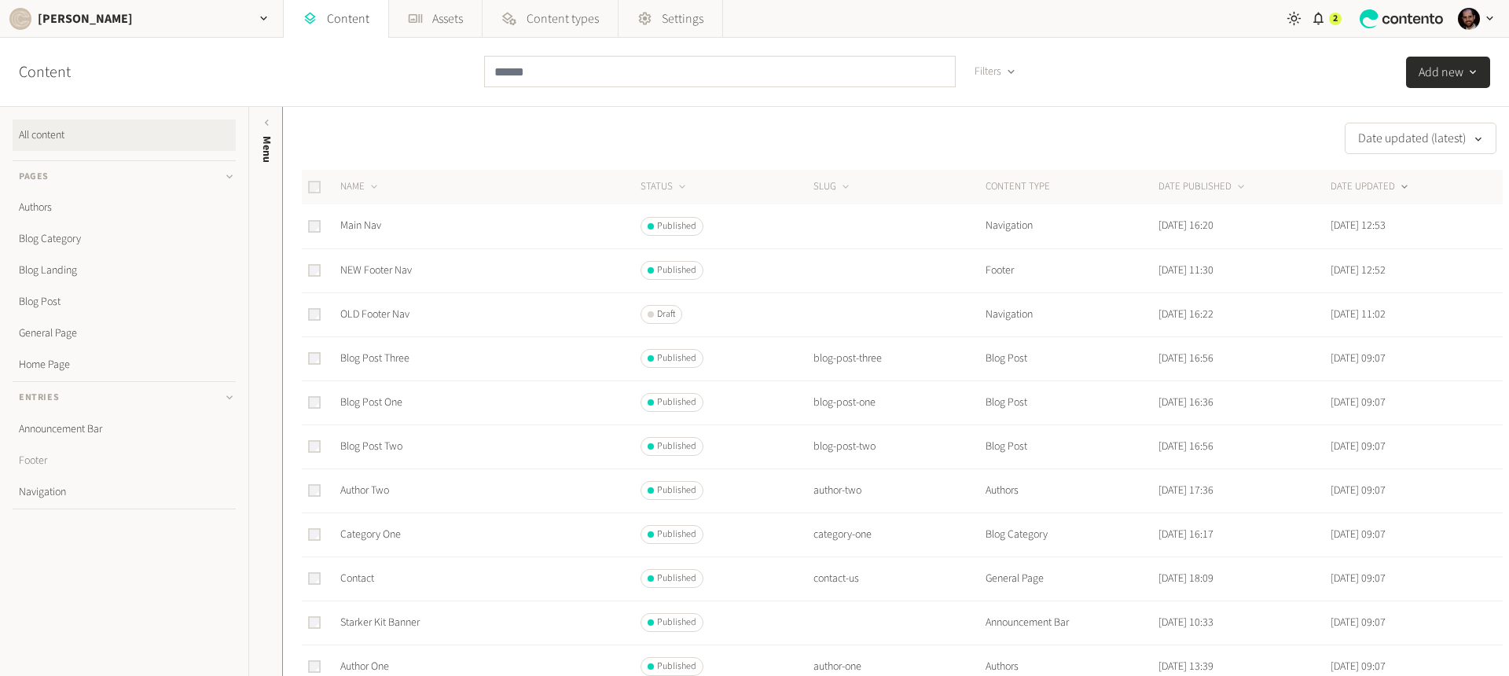
click at [39, 457] on link "Footer" at bounding box center [124, 460] width 223 height 31
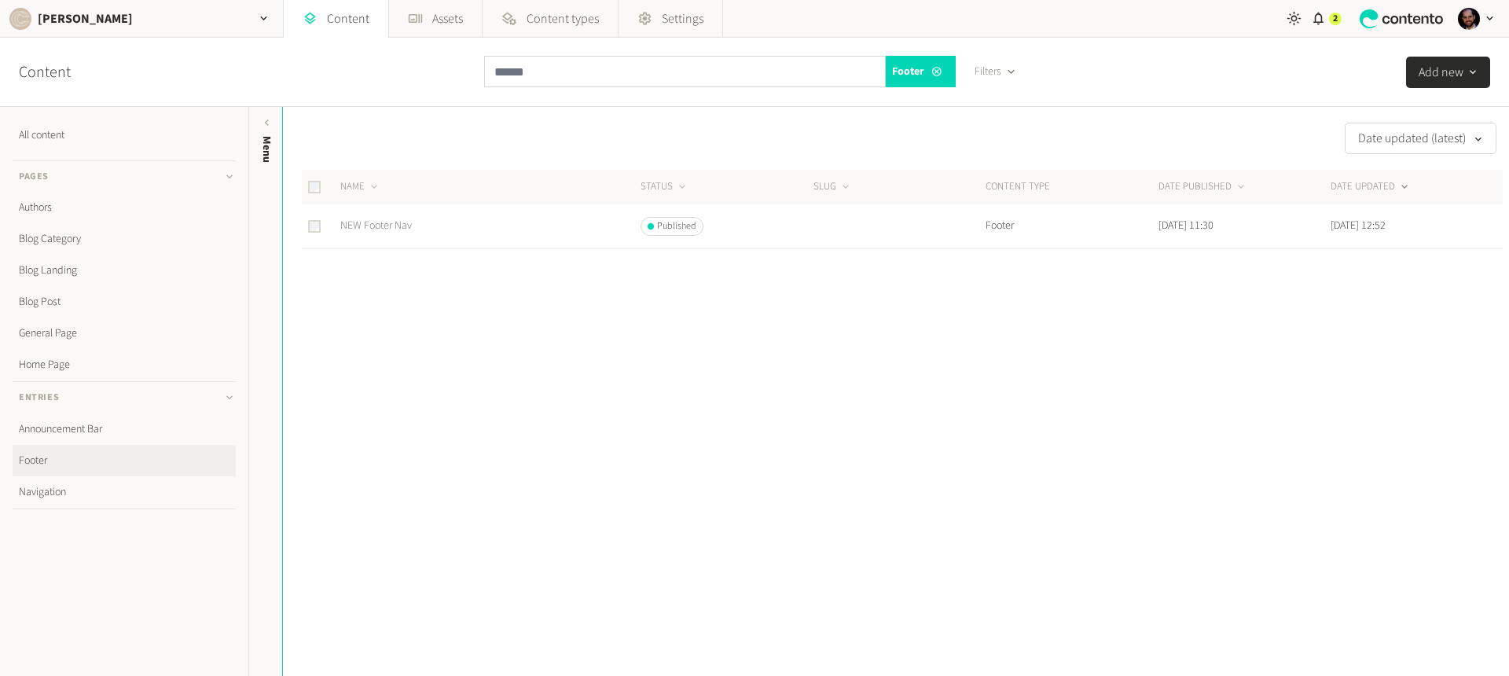
click at [377, 223] on link "NEW Footer Nav" at bounding box center [376, 226] width 72 height 16
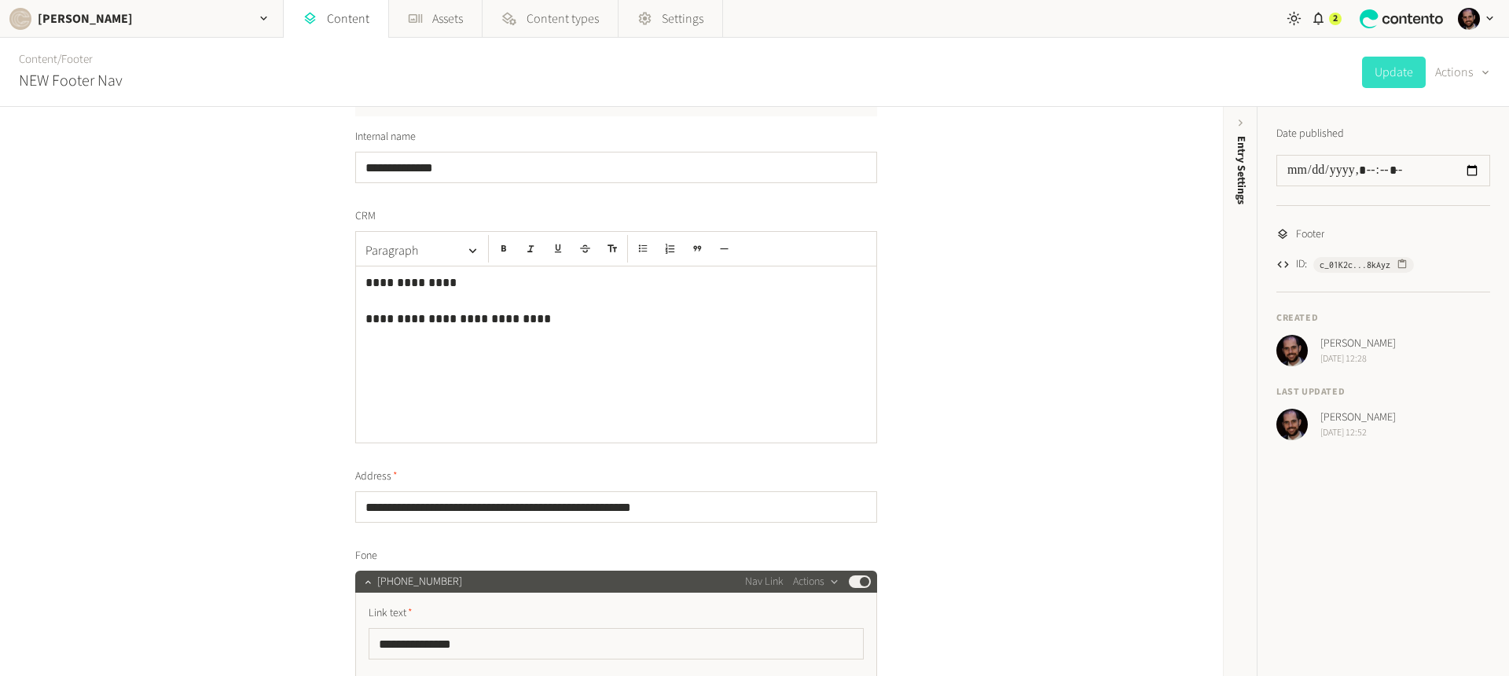
scroll to position [51, 0]
drag, startPoint x: 563, startPoint y: 339, endPoint x: 318, endPoint y: 276, distance: 253.3
click at [310, 280] on div "**********" at bounding box center [611, 391] width 1223 height 569
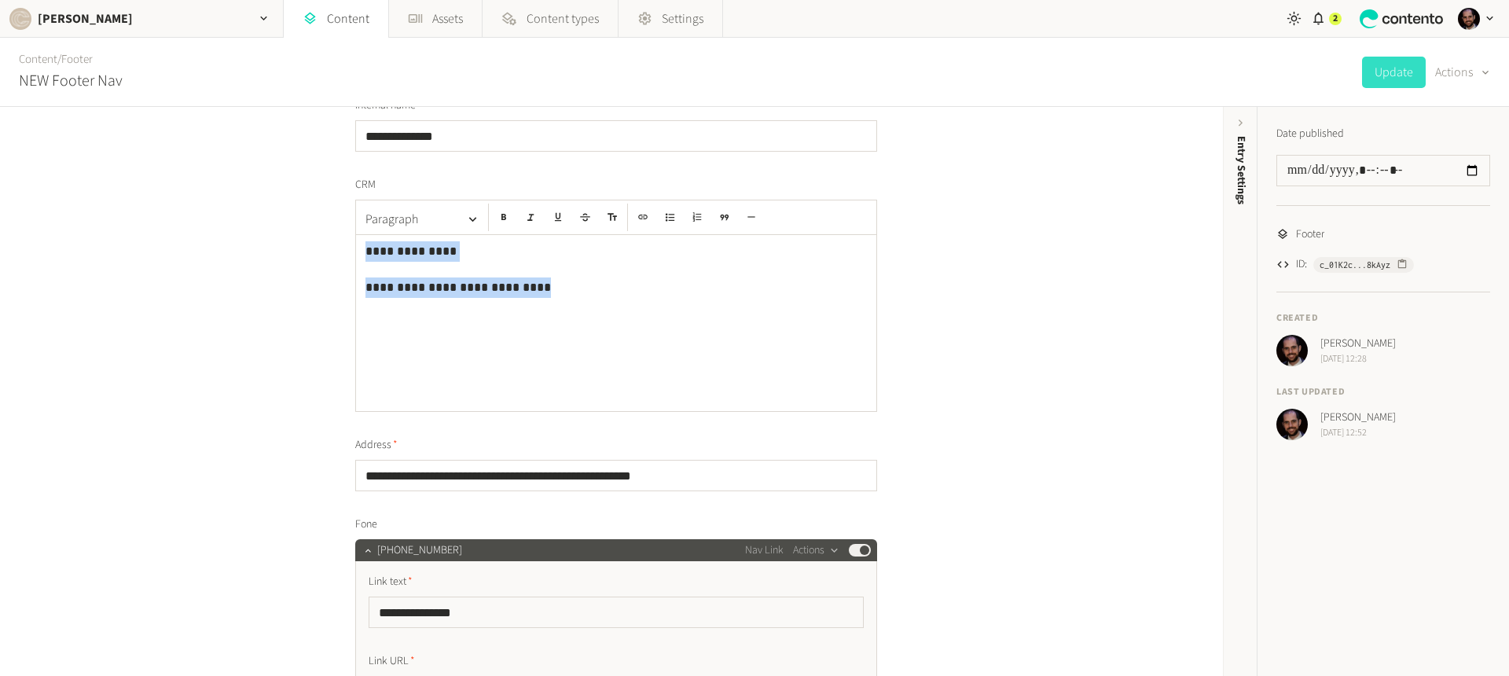
scroll to position [83, 0]
click at [409, 482] on input "**********" at bounding box center [616, 474] width 522 height 31
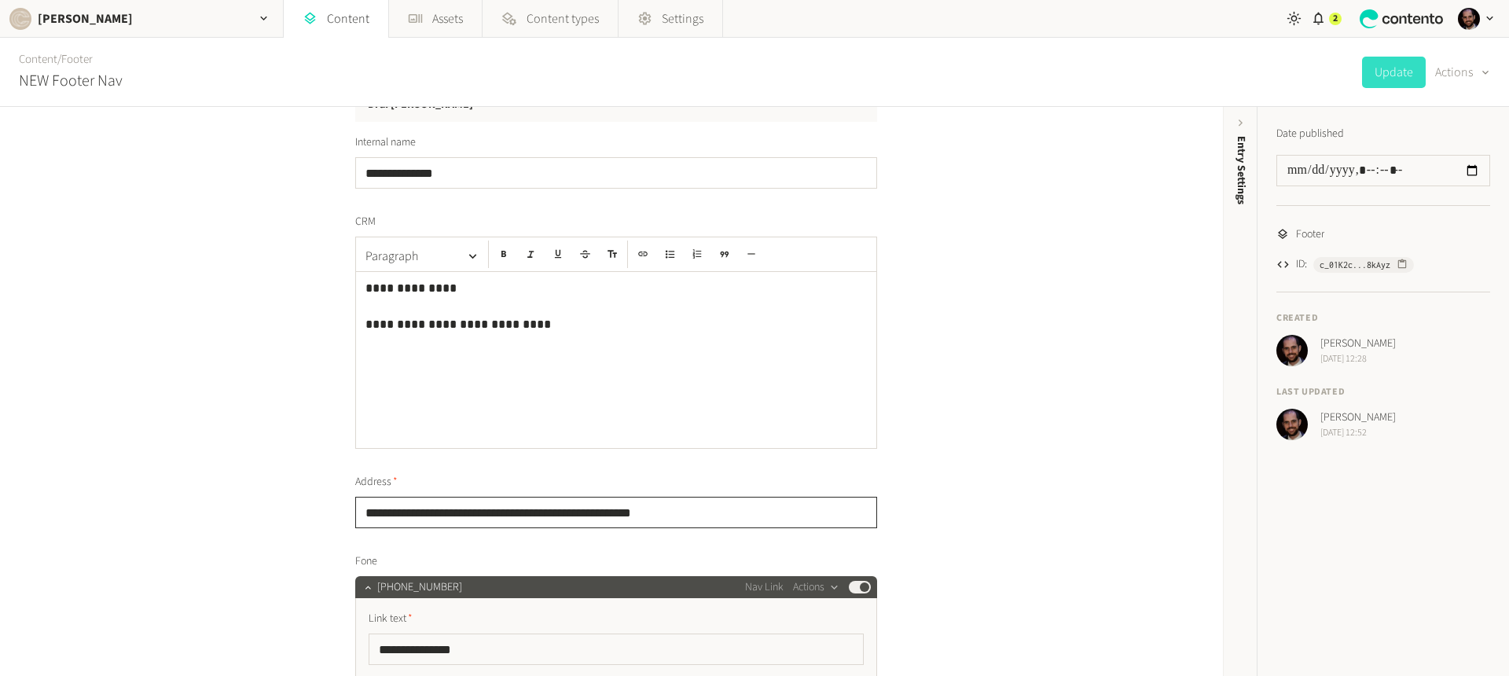
scroll to position [0, 0]
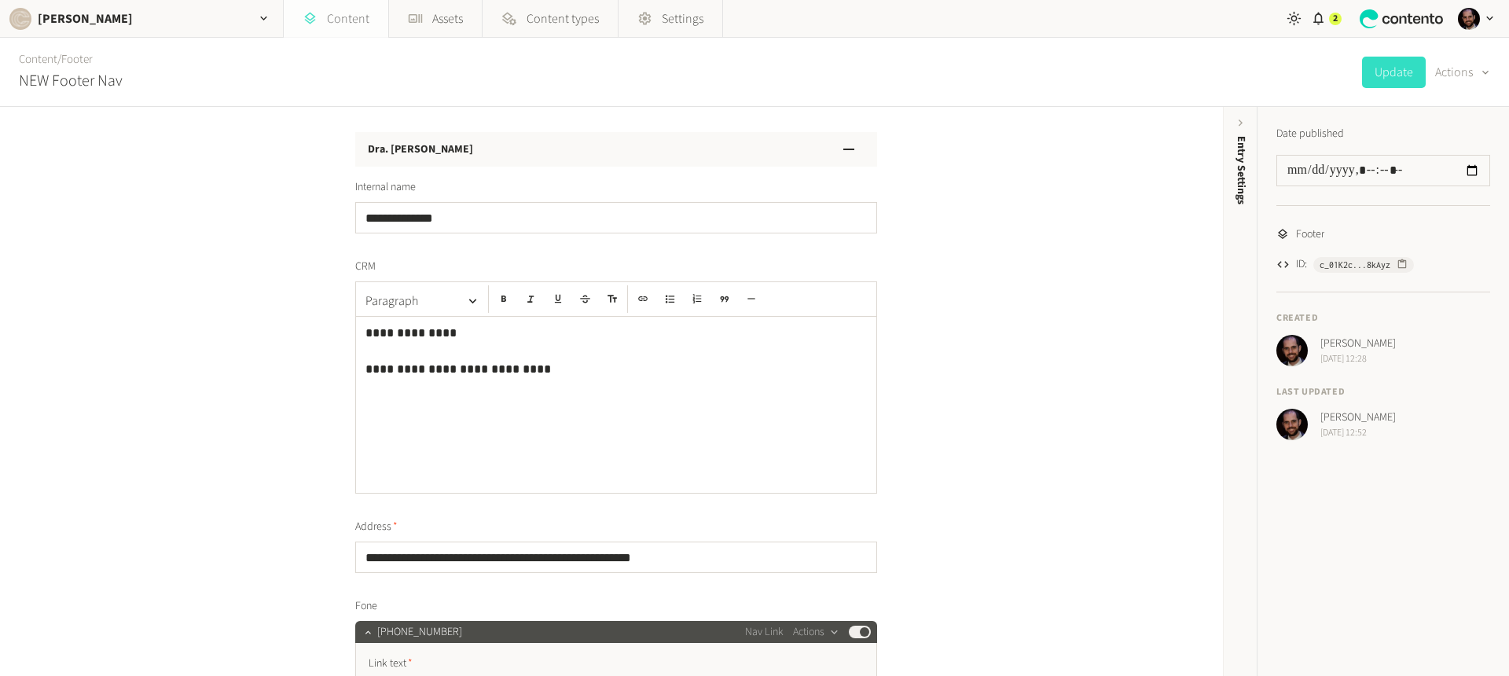
click at [357, 26] on link "Content" at bounding box center [336, 19] width 105 height 38
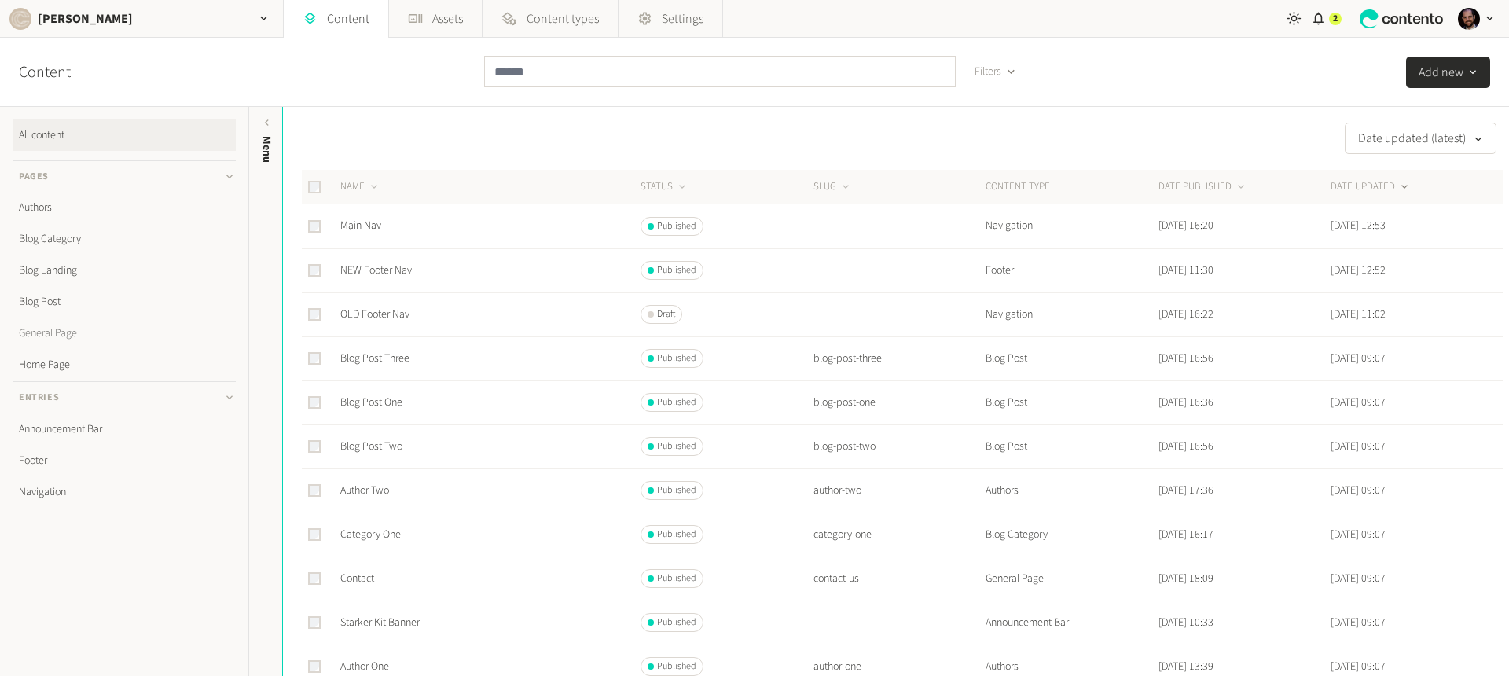
click at [57, 334] on link "General Page" at bounding box center [124, 332] width 223 height 31
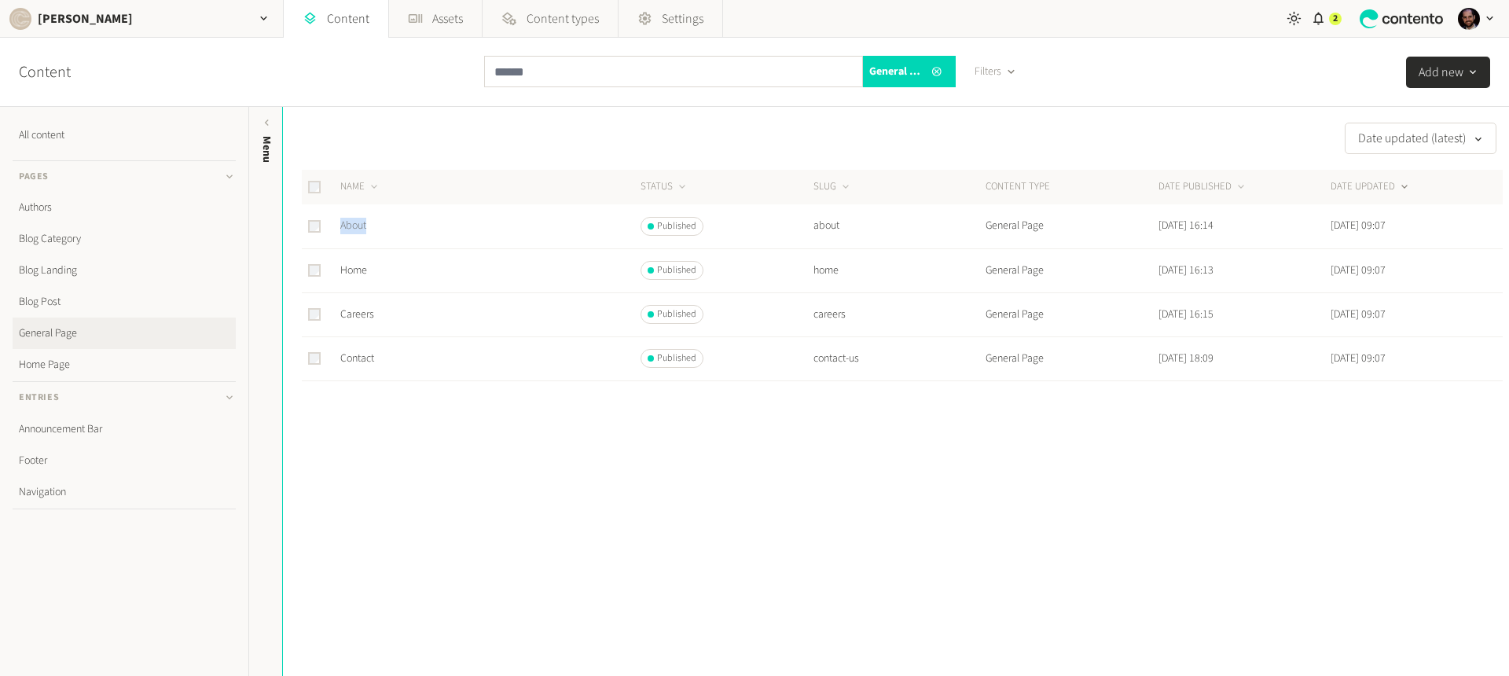
drag, startPoint x: 381, startPoint y: 223, endPoint x: 339, endPoint y: 225, distance: 41.7
click at [339, 225] on td "About" at bounding box center [489, 226] width 300 height 44
click at [394, 424] on div at bounding box center [902, 431] width 1201 height 101
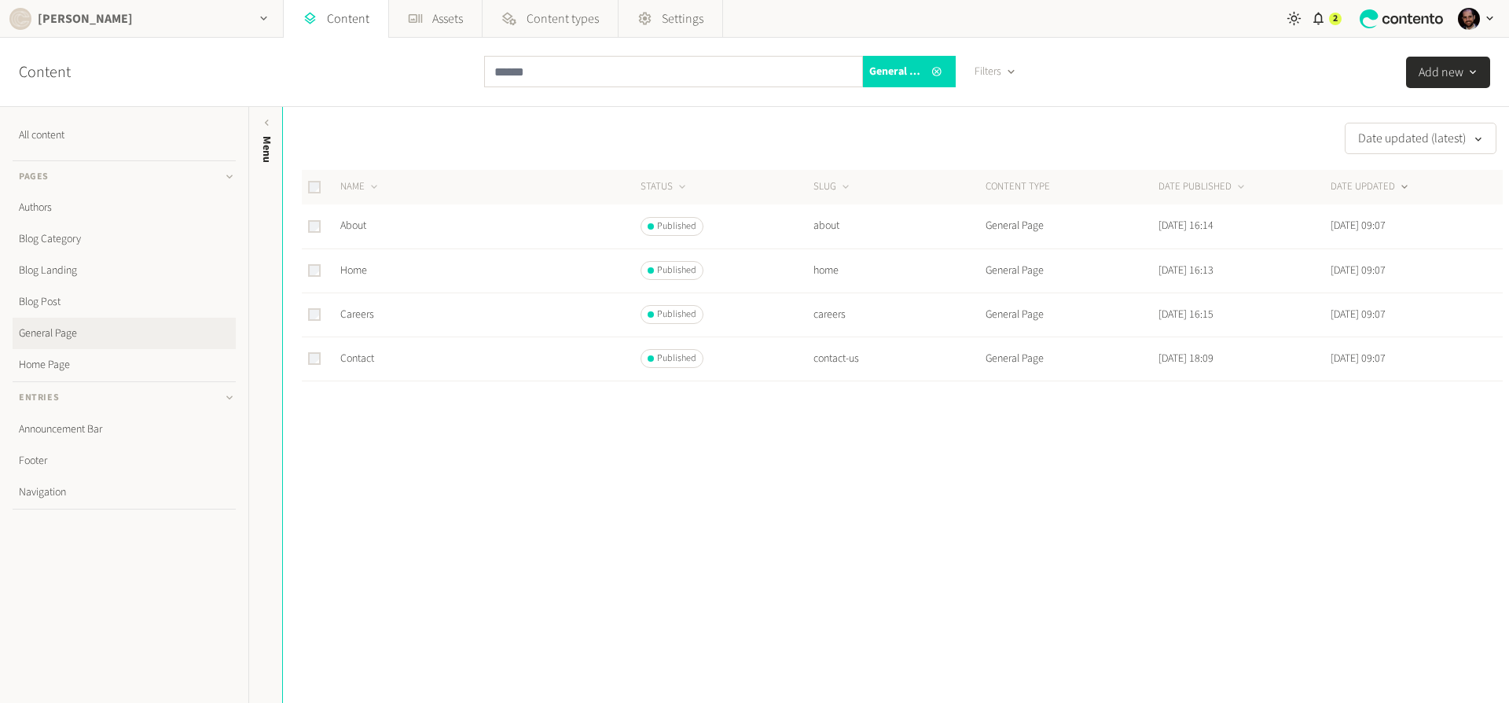
click at [253, 24] on div "button" at bounding box center [264, 18] width 38 height 37
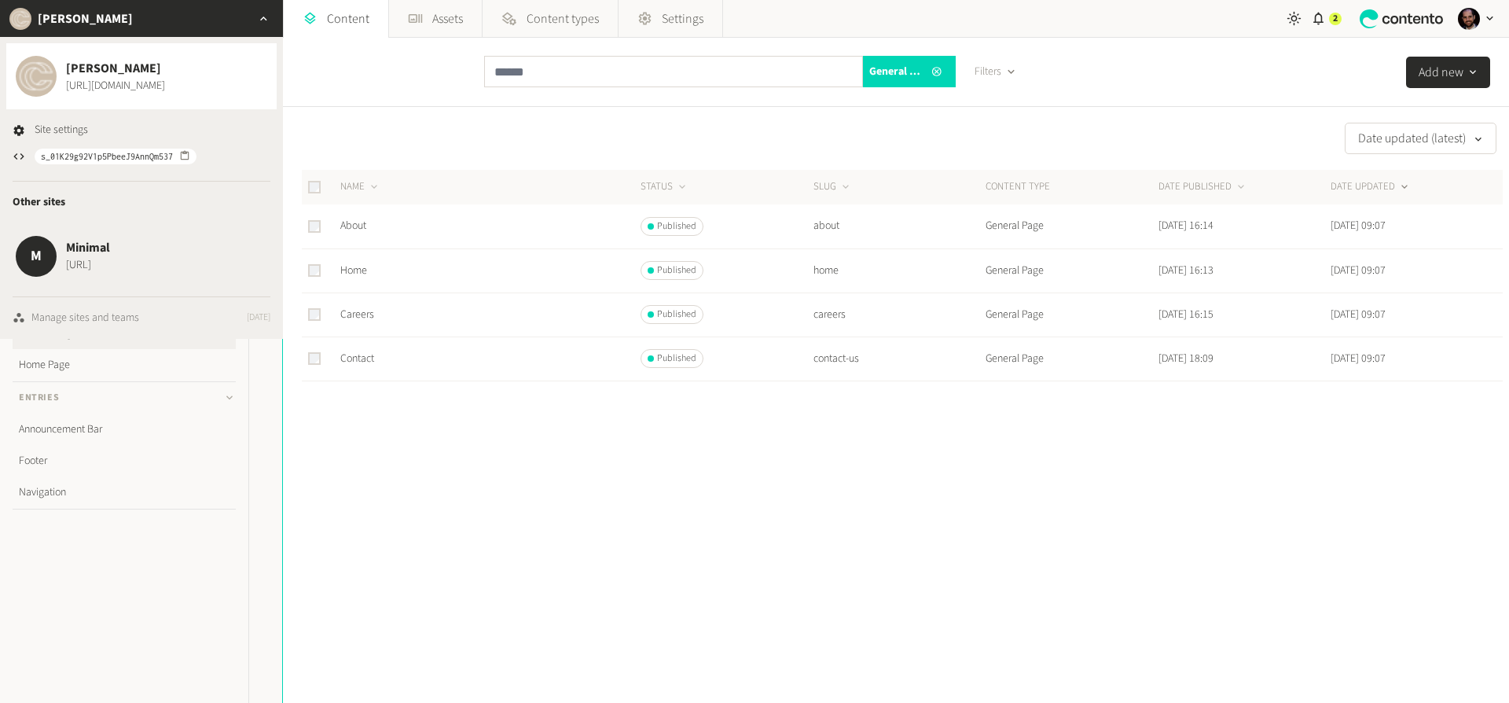
click at [123, 316] on div "Manage sites and teams" at bounding box center [85, 318] width 108 height 17
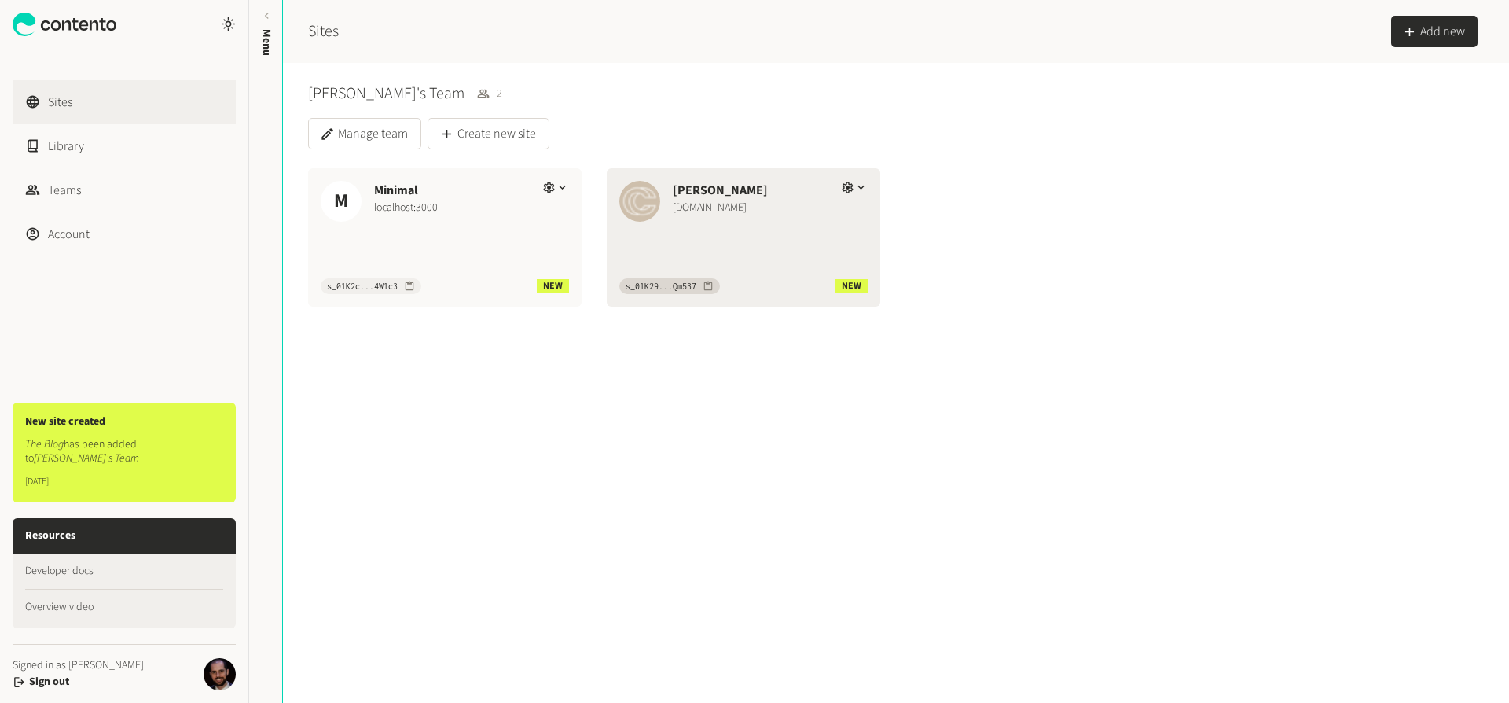
click at [698, 182] on div "[PERSON_NAME]" at bounding box center [751, 190] width 156 height 19
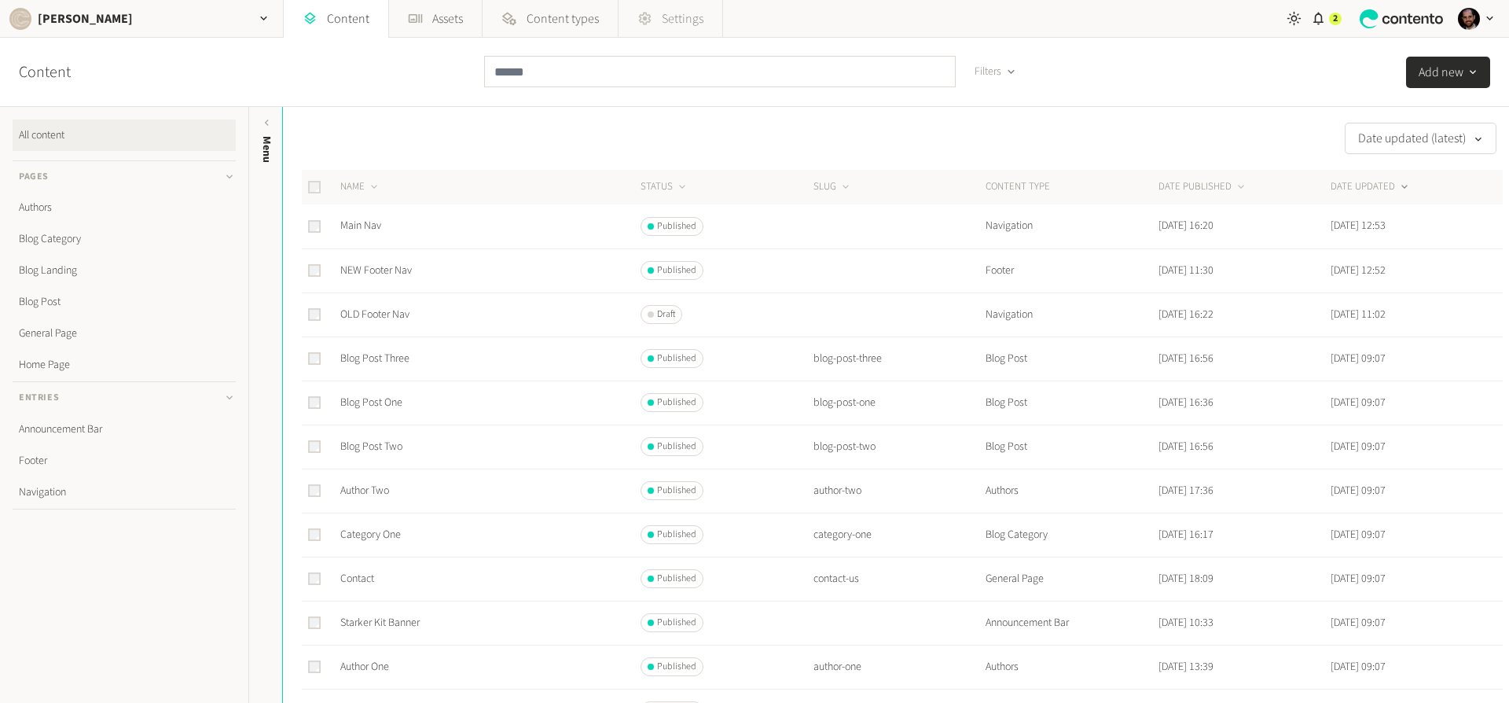
click at [672, 11] on span "Settings" at bounding box center [683, 18] width 42 height 19
